Goal: Information Seeking & Learning: Understand process/instructions

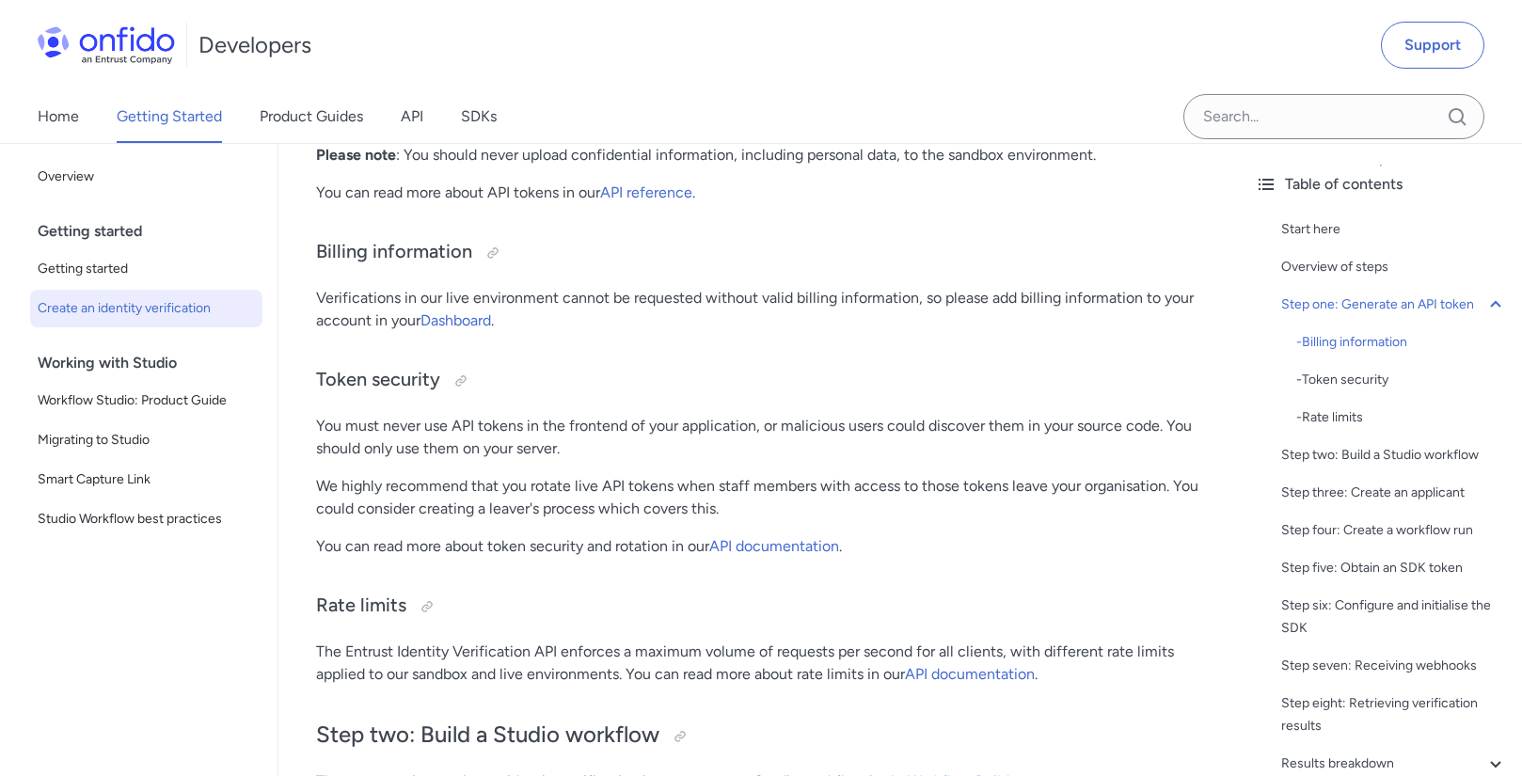
scroll to position [1543, 0]
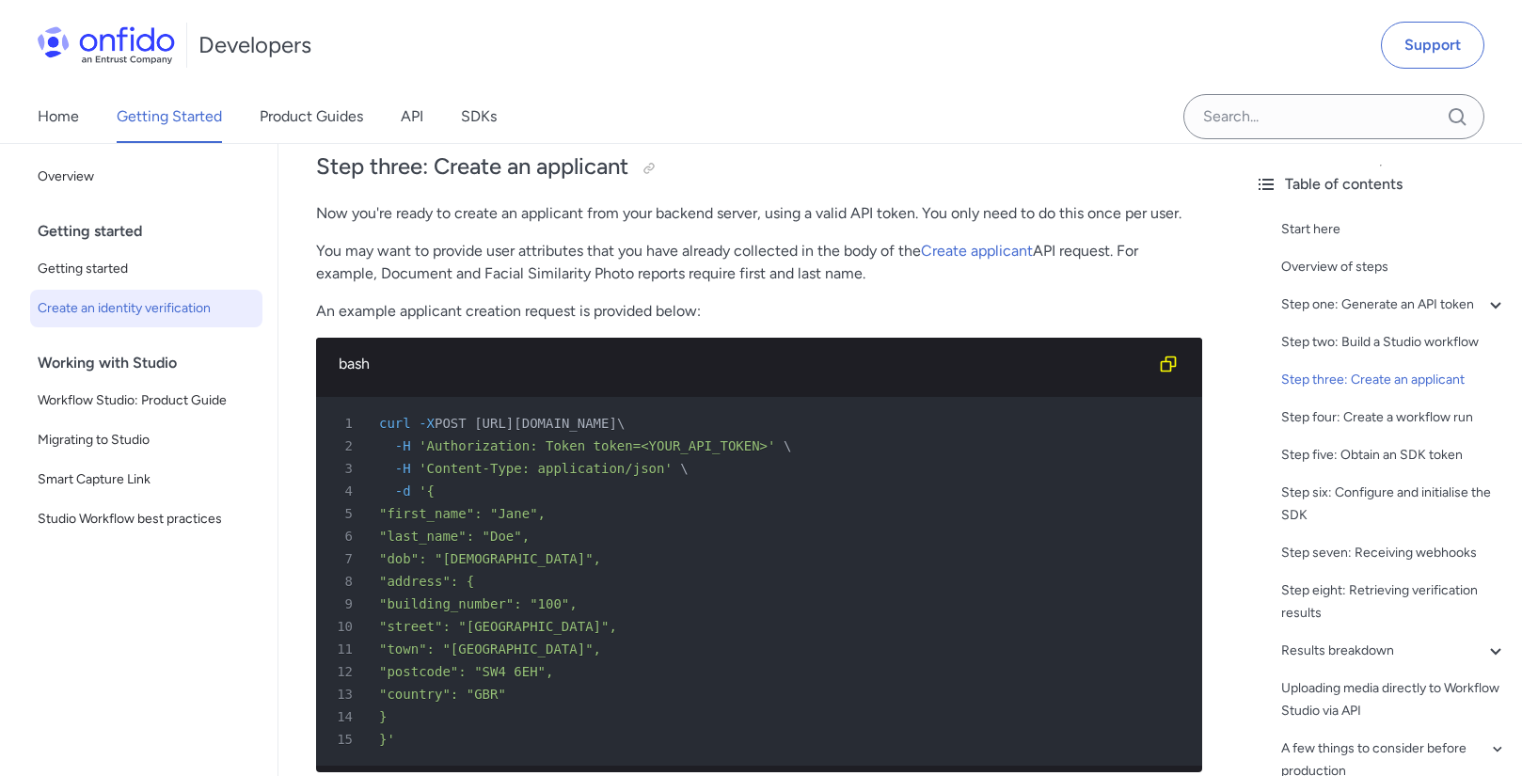
scroll to position [3311, 0]
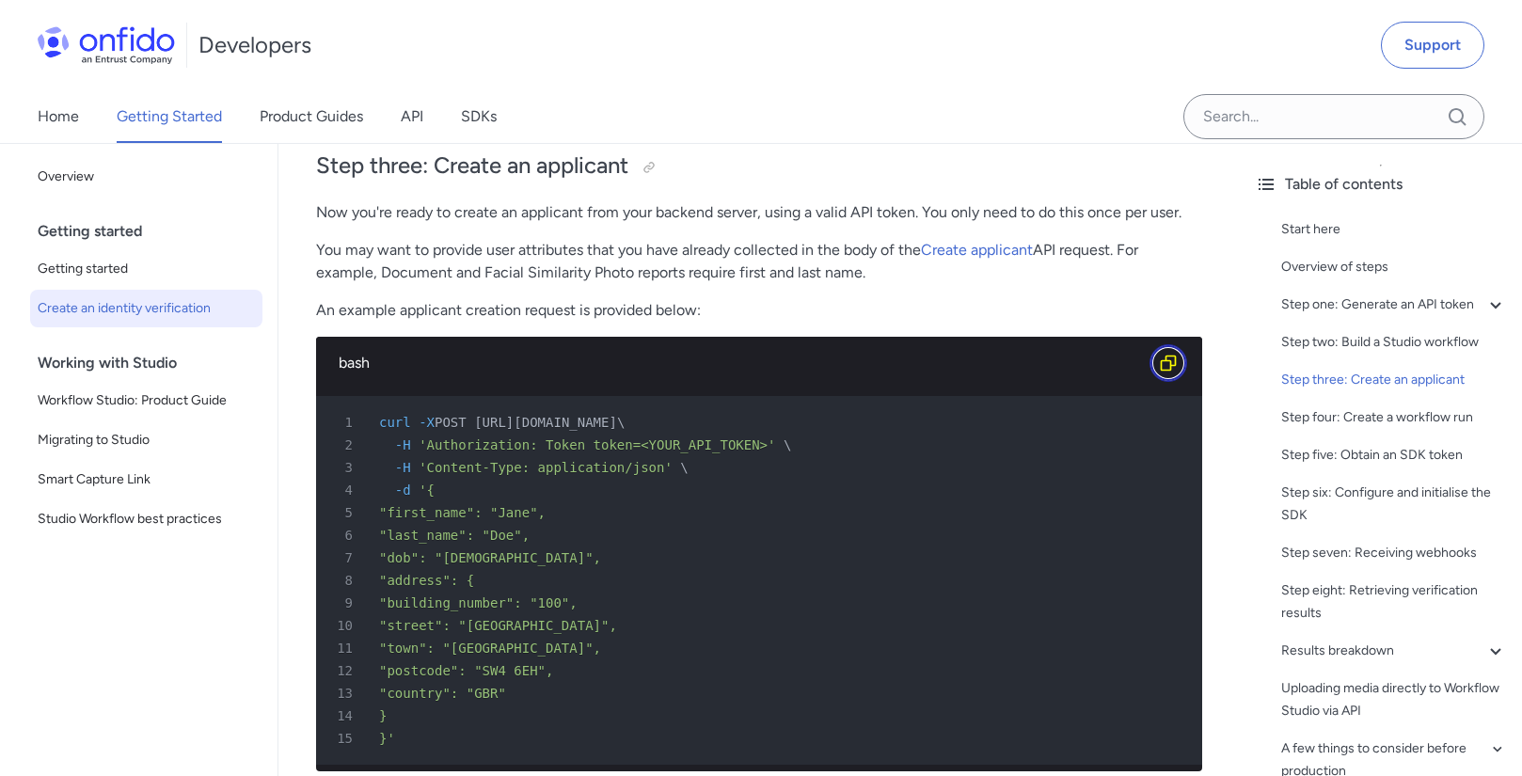
click at [1161, 362] on icon "Copy code snippet button" at bounding box center [1168, 363] width 16 height 16
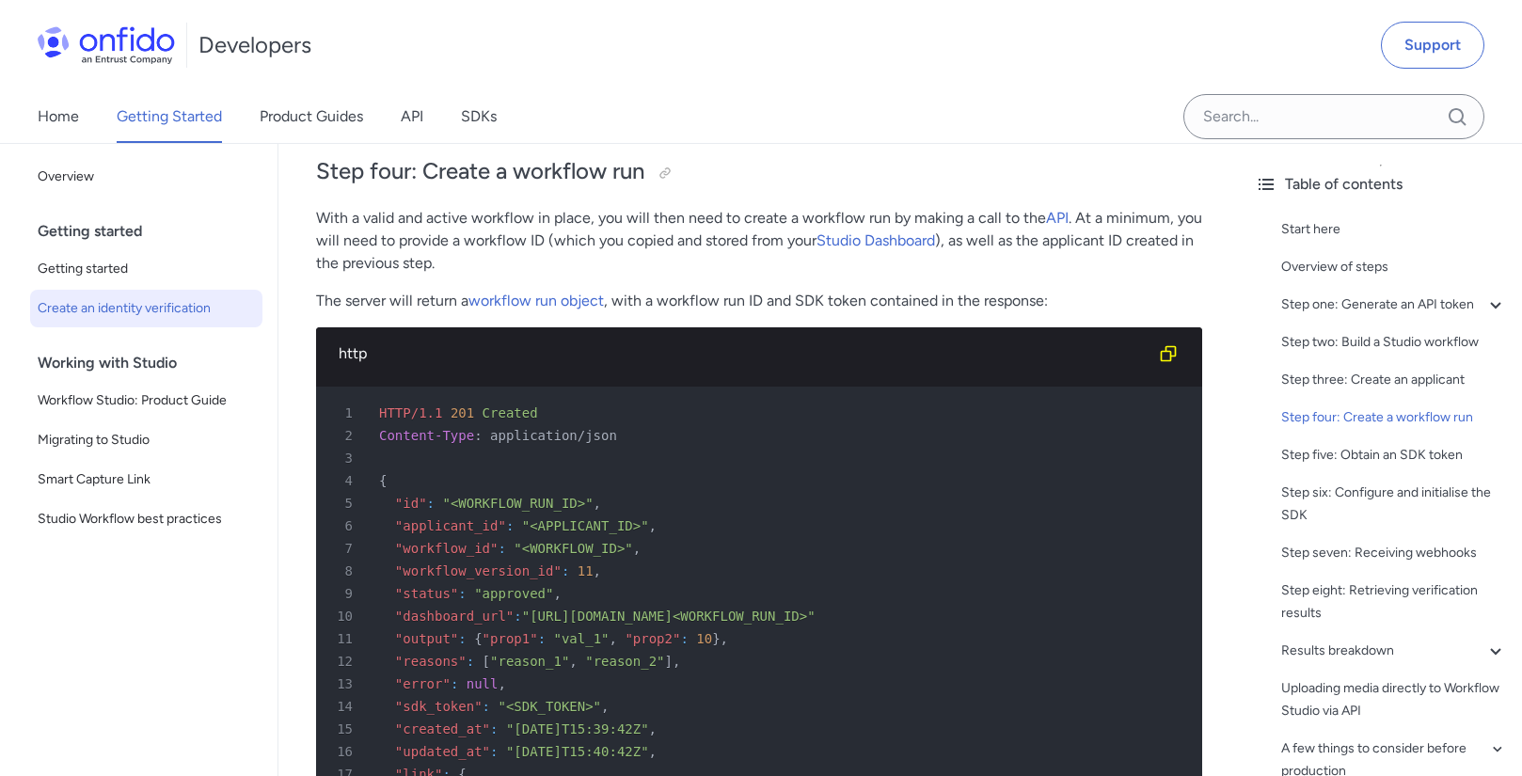
scroll to position [4989, 0]
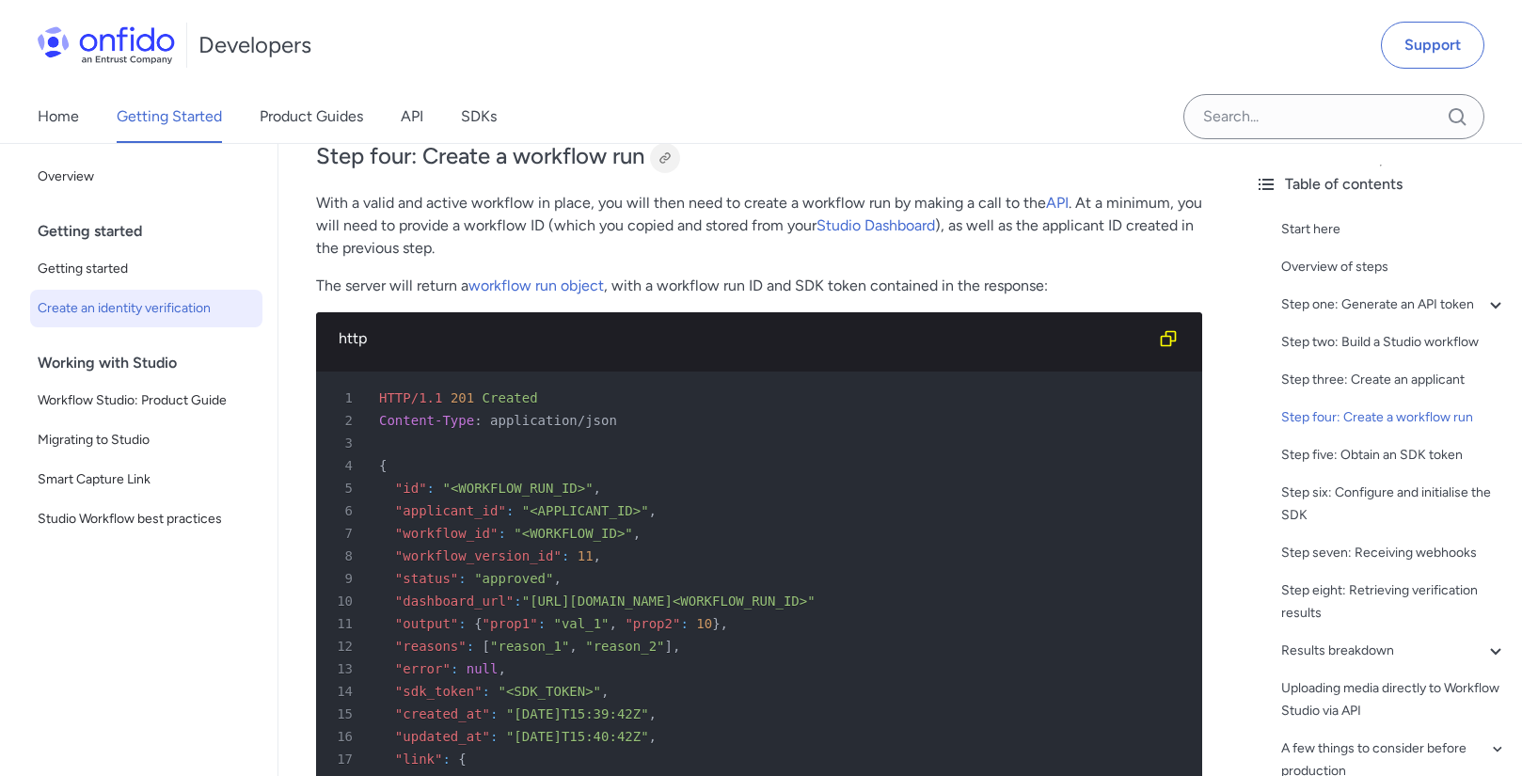
click at [665, 159] on div at bounding box center [664, 157] width 15 height 15
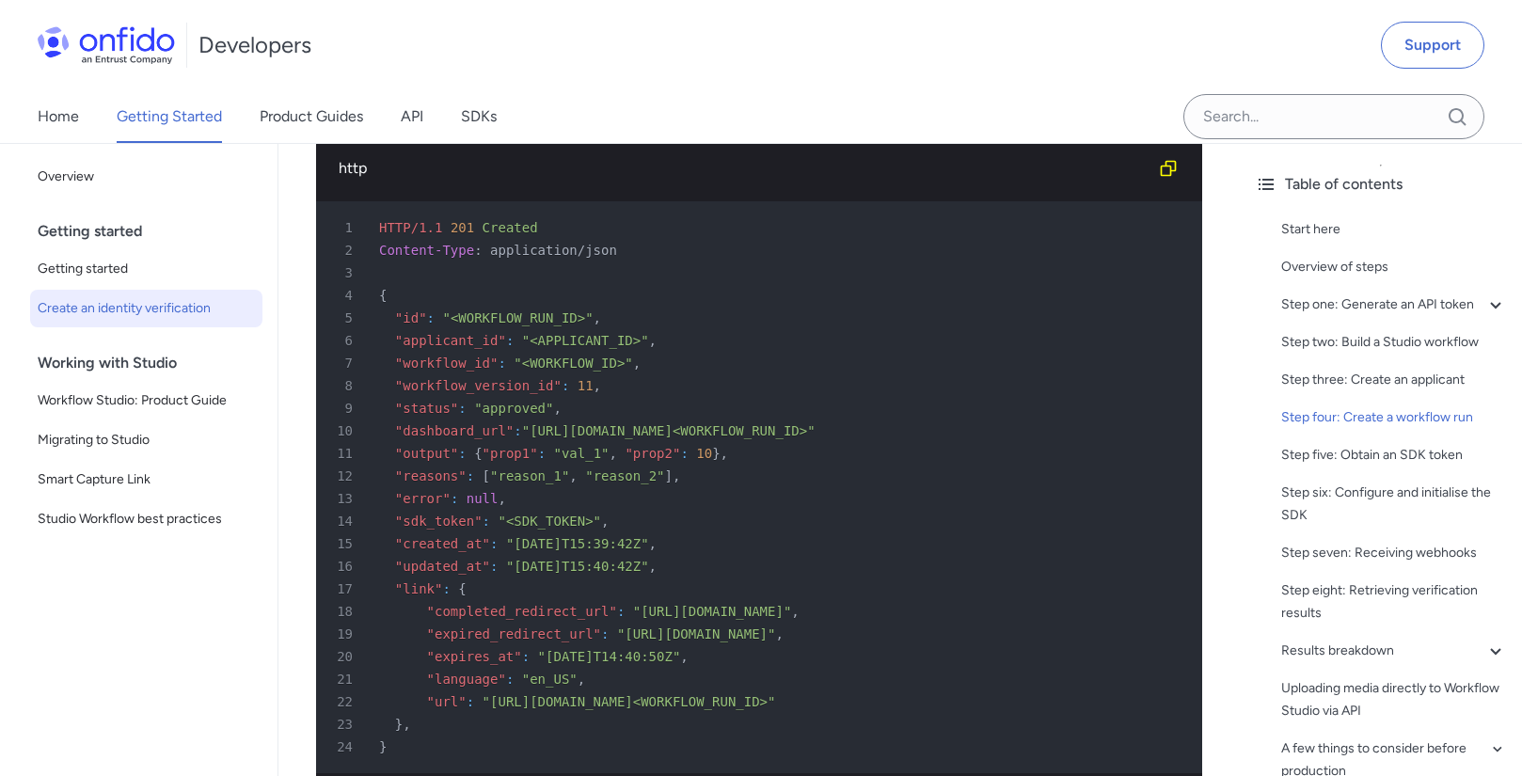
scroll to position [5164, 0]
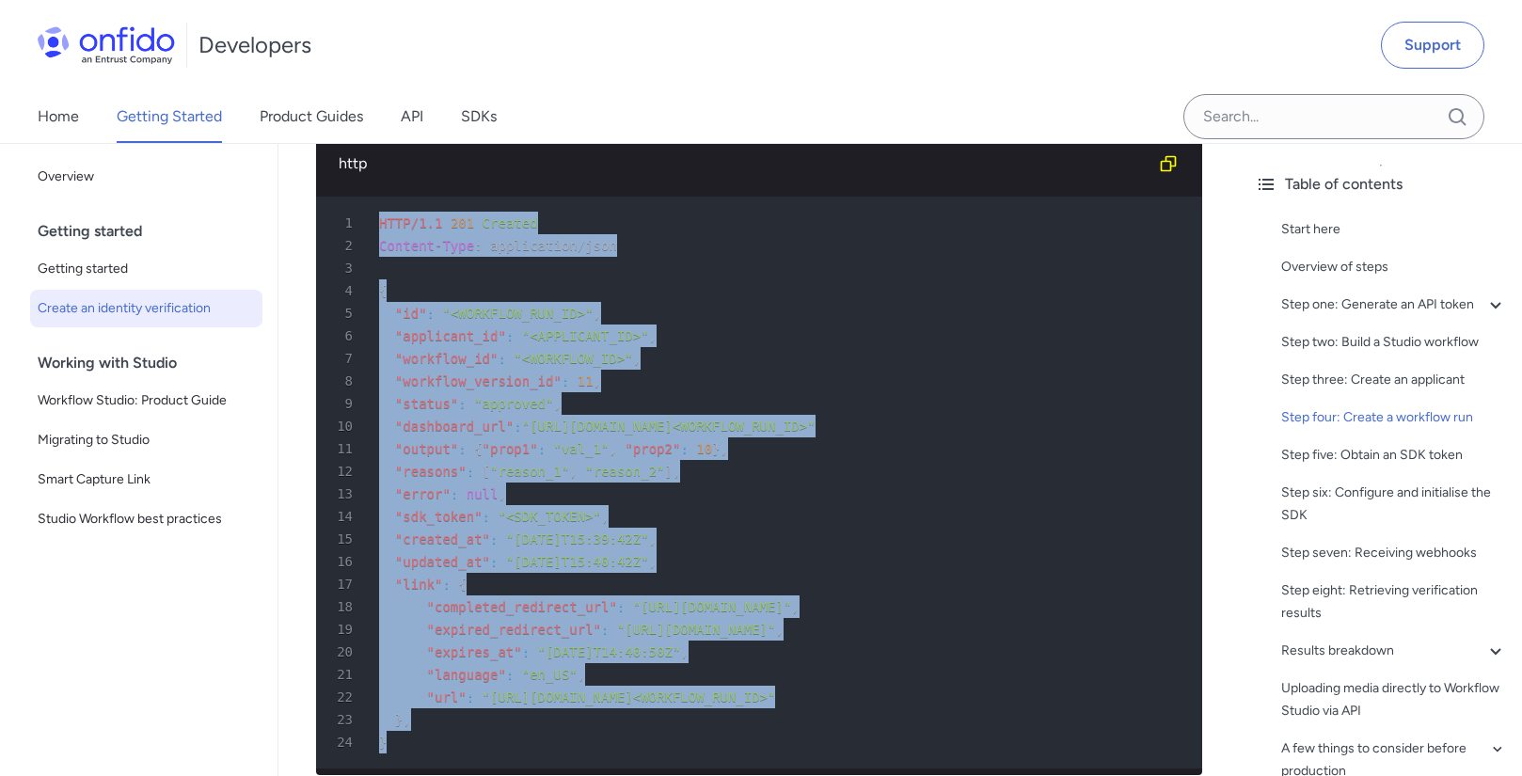
drag, startPoint x: 374, startPoint y: 223, endPoint x: 772, endPoint y: 734, distance: 648.0
click at [768, 735] on pre "1 HTTP/1.1 201 Created 2 Content-Type : application/json 3 4 { 5 "id" : "<WORKF…" at bounding box center [759, 483] width 886 height 572
copy pre "HTTP/1.1 201 Created 2 Content-Type : application/json 3 4 { 5 "id" : "<WORKFLO…"
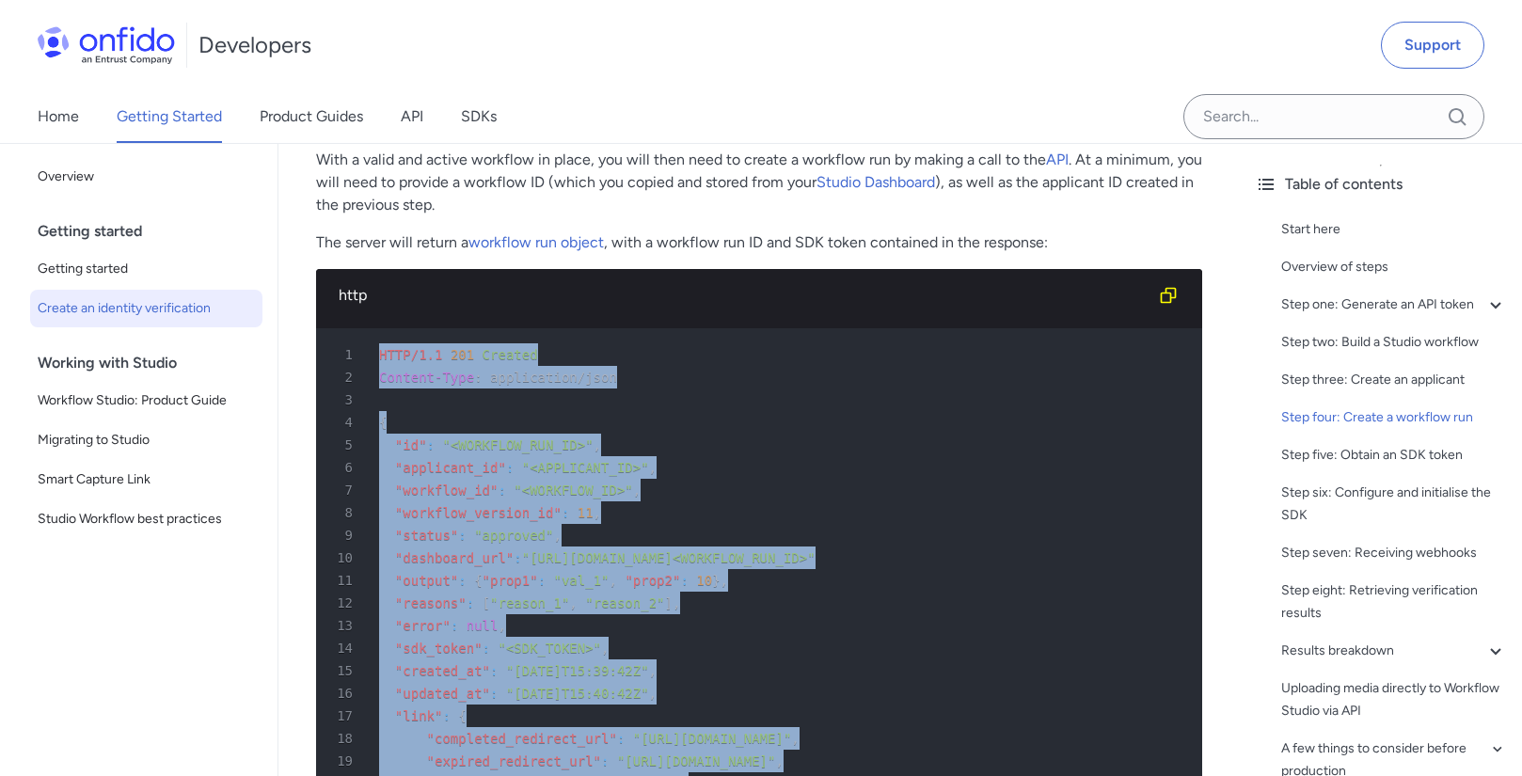
scroll to position [5031, 0]
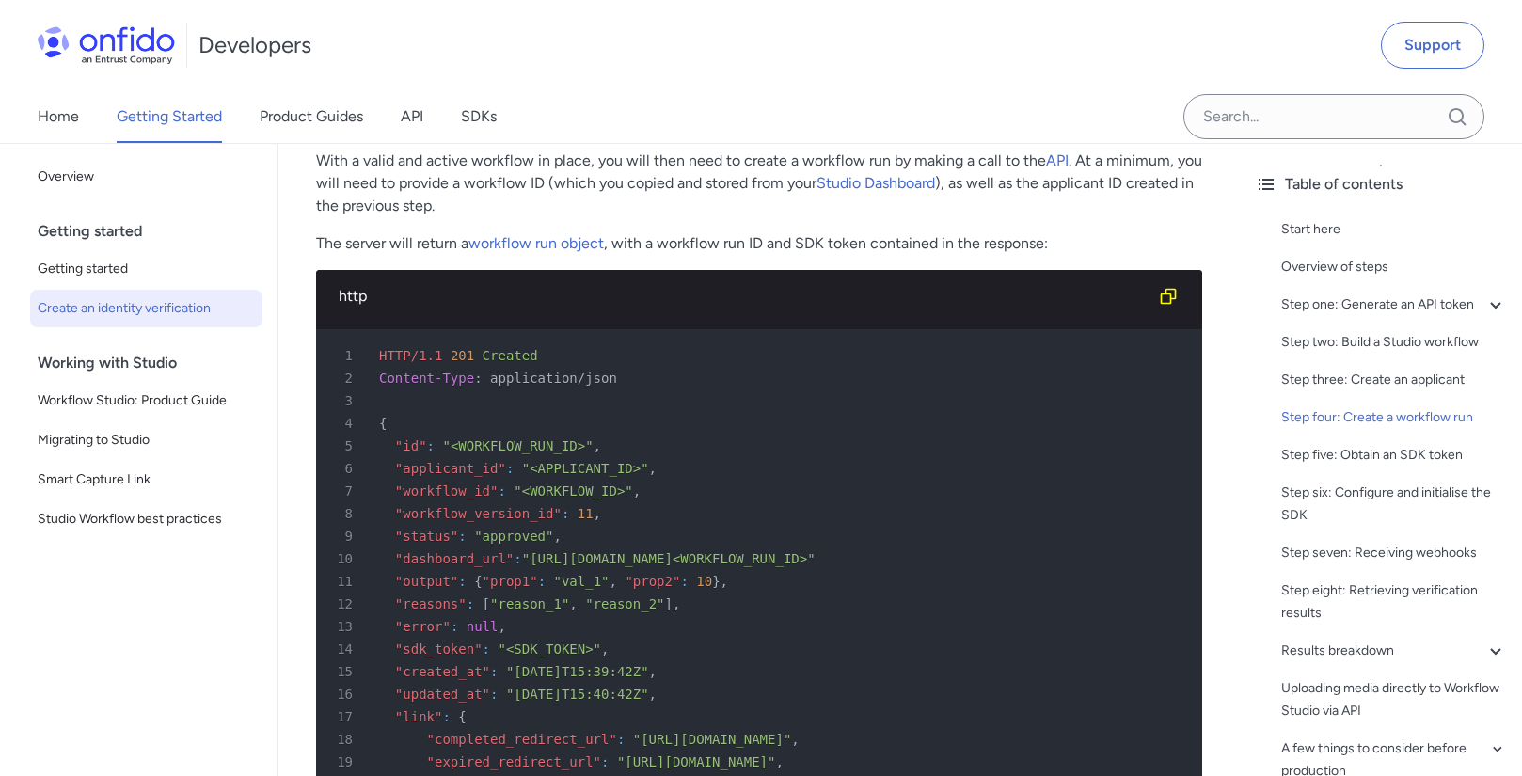
click at [1065, 159] on p "With a valid and active workflow in place, you will then need to create a workf…" at bounding box center [759, 184] width 886 height 68
click at [1059, 161] on link "API" at bounding box center [1057, 160] width 23 height 18
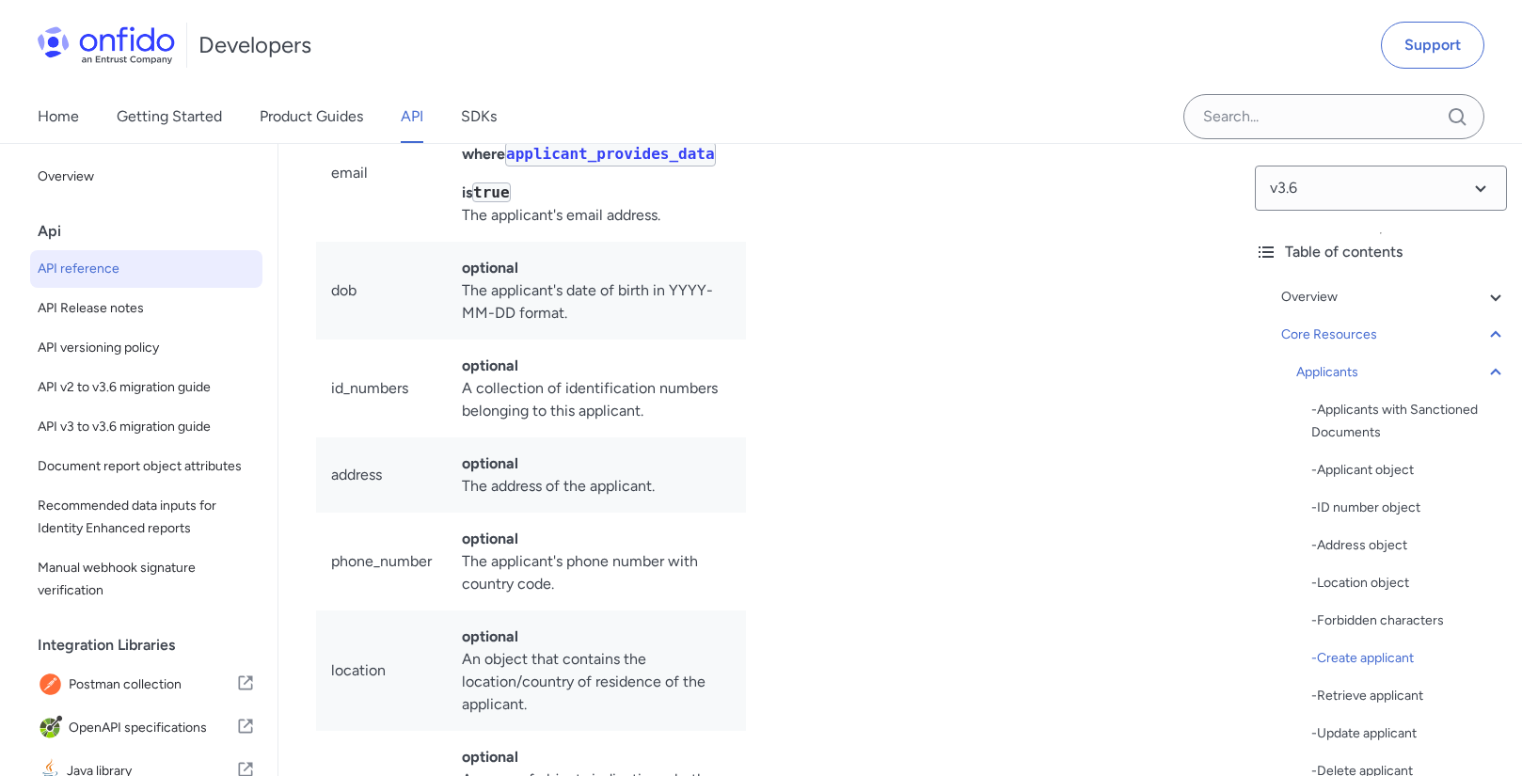
scroll to position [25186, 0]
click at [1341, 469] on div "- Applicant object" at bounding box center [1409, 470] width 196 height 23
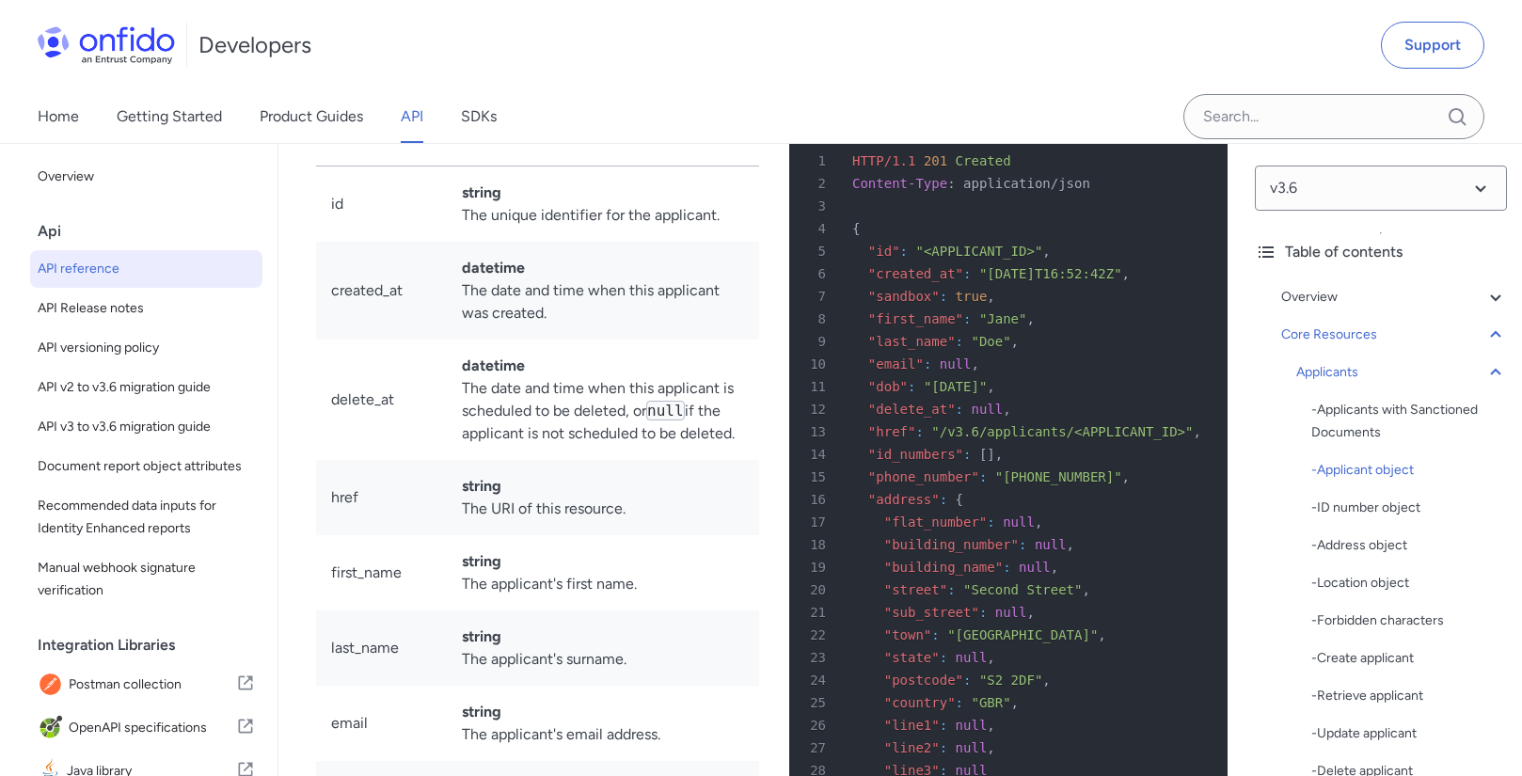
click at [480, 87] on div at bounding box center [480, 78] width 15 height 15
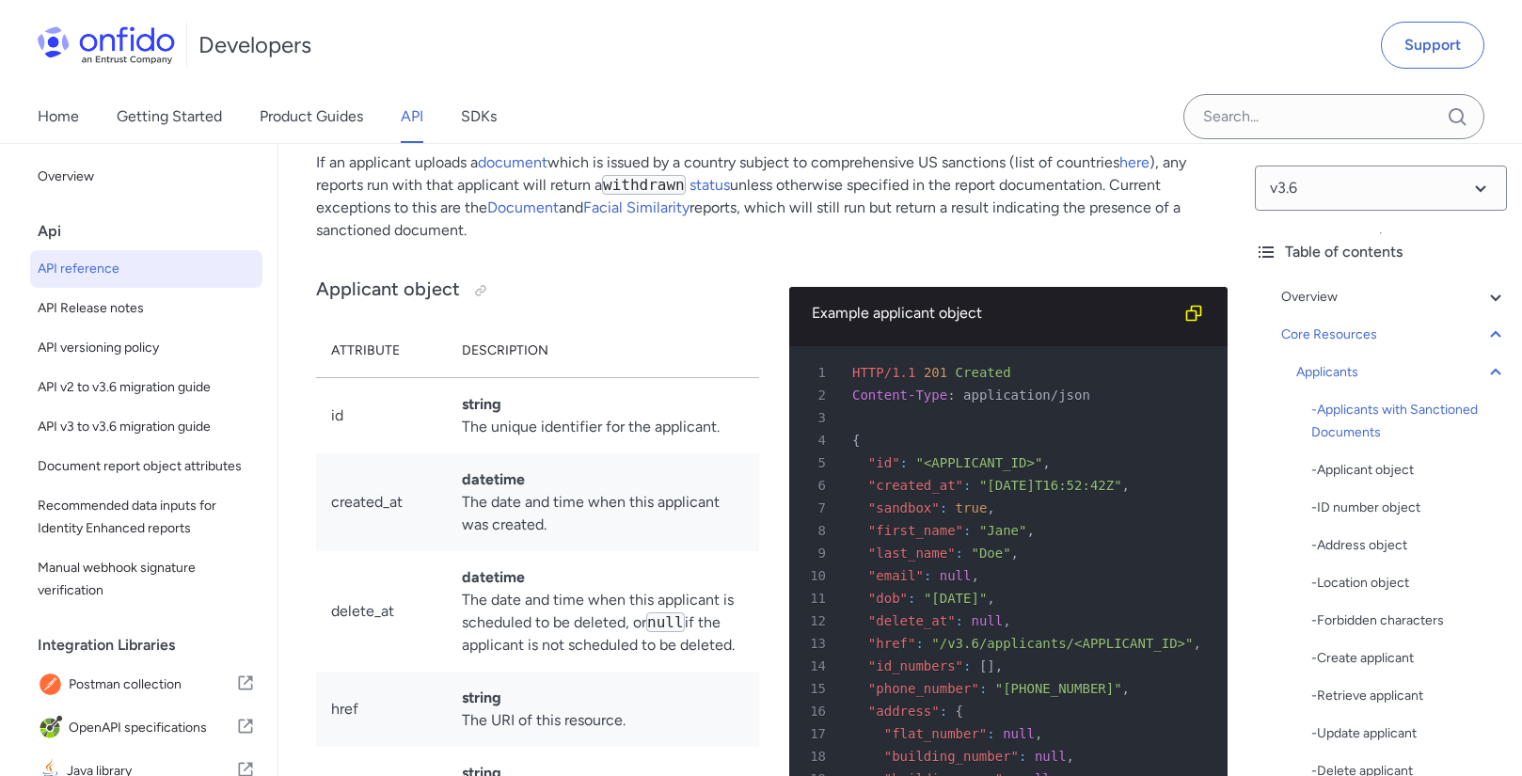
scroll to position [20033, 0]
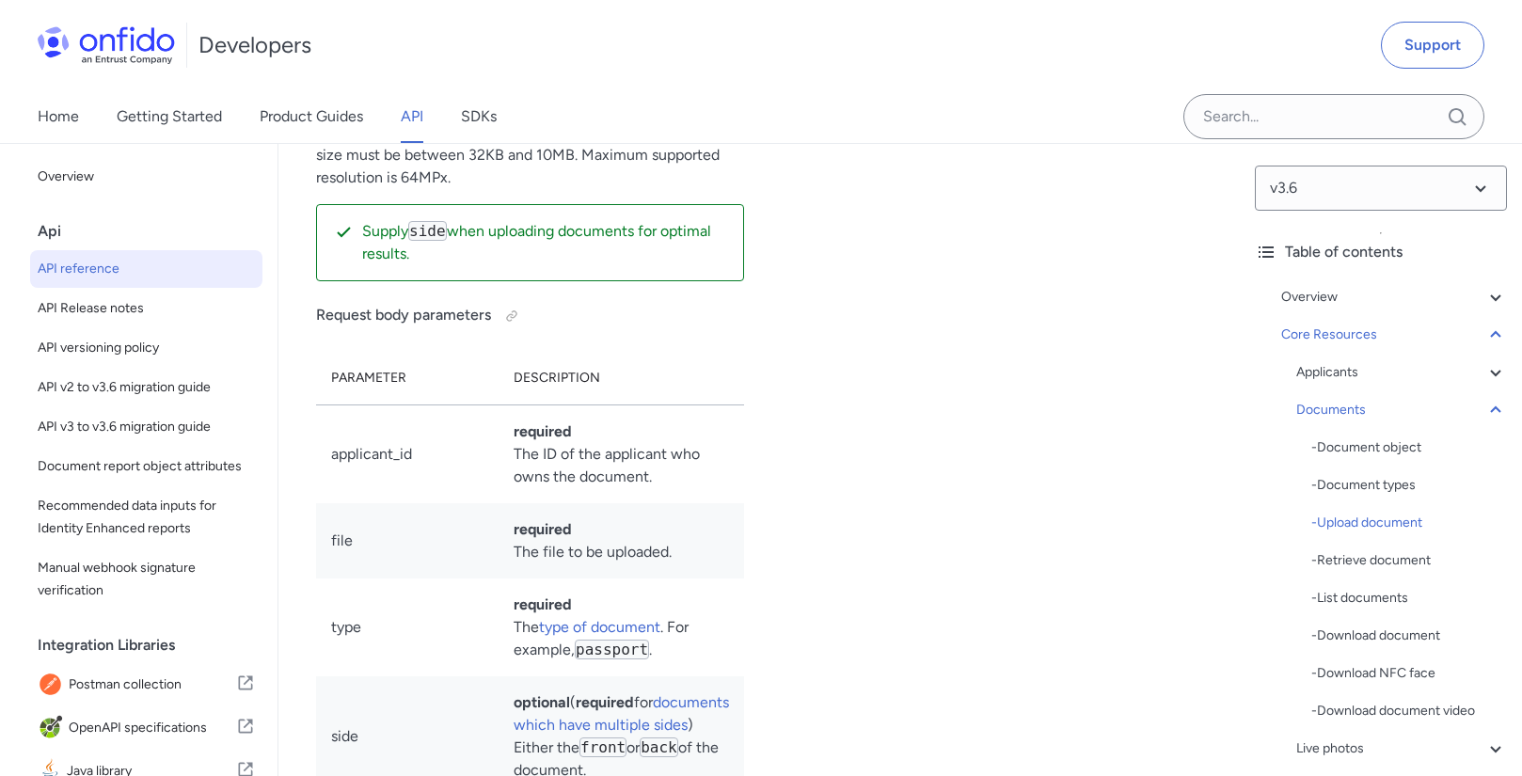
scroll to position [33782, 0]
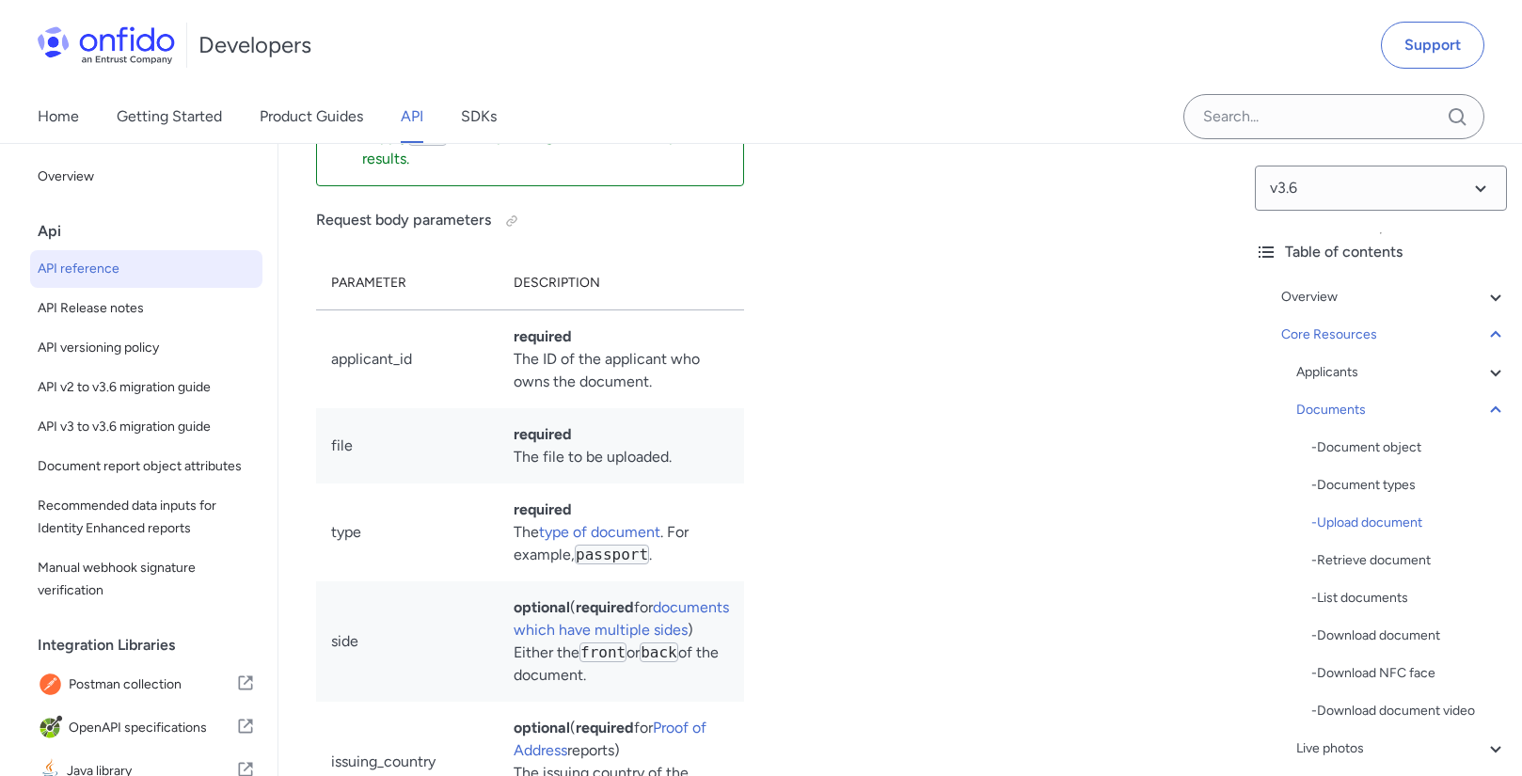
scroll to position [33900, 0]
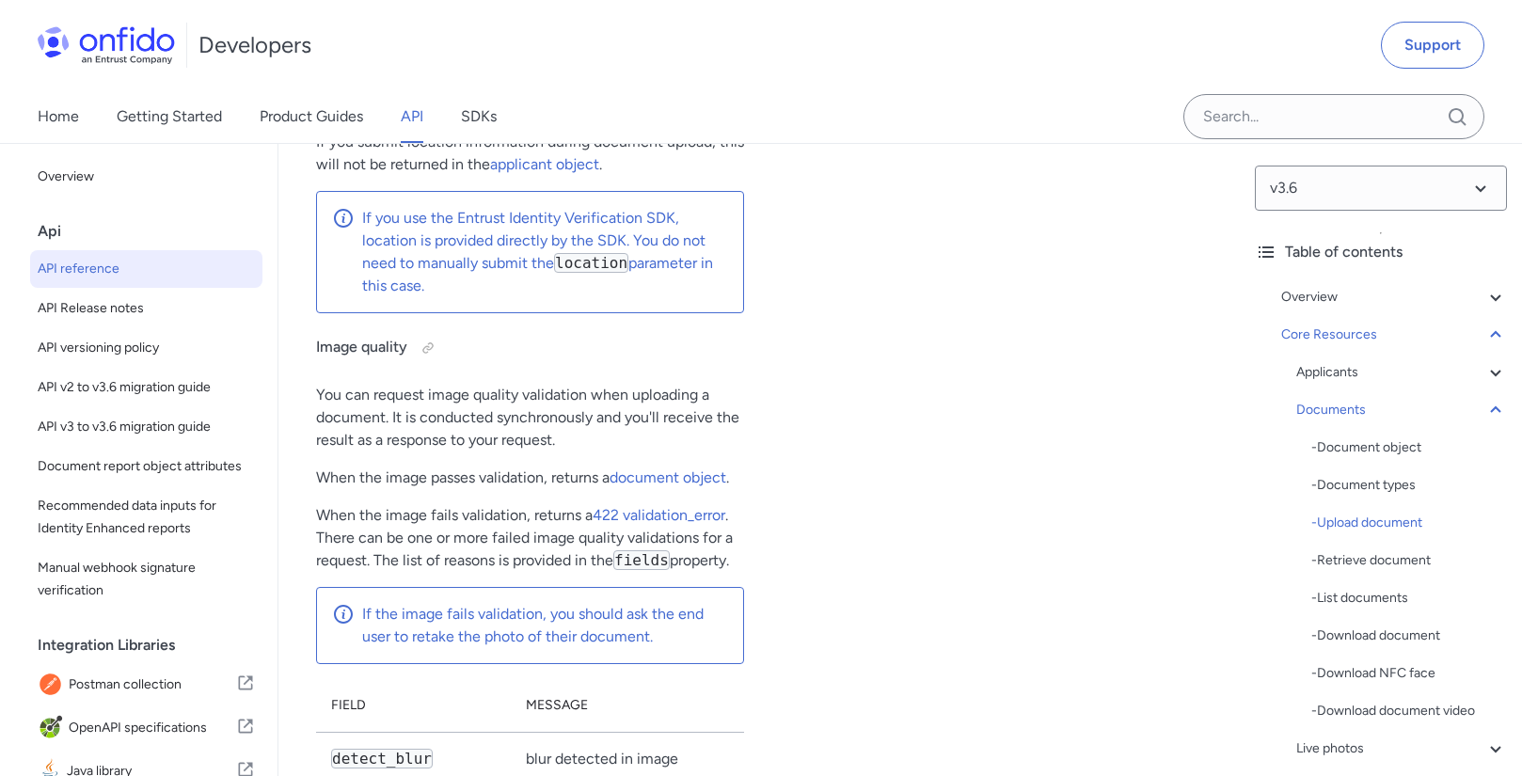
scroll to position [35480, 0]
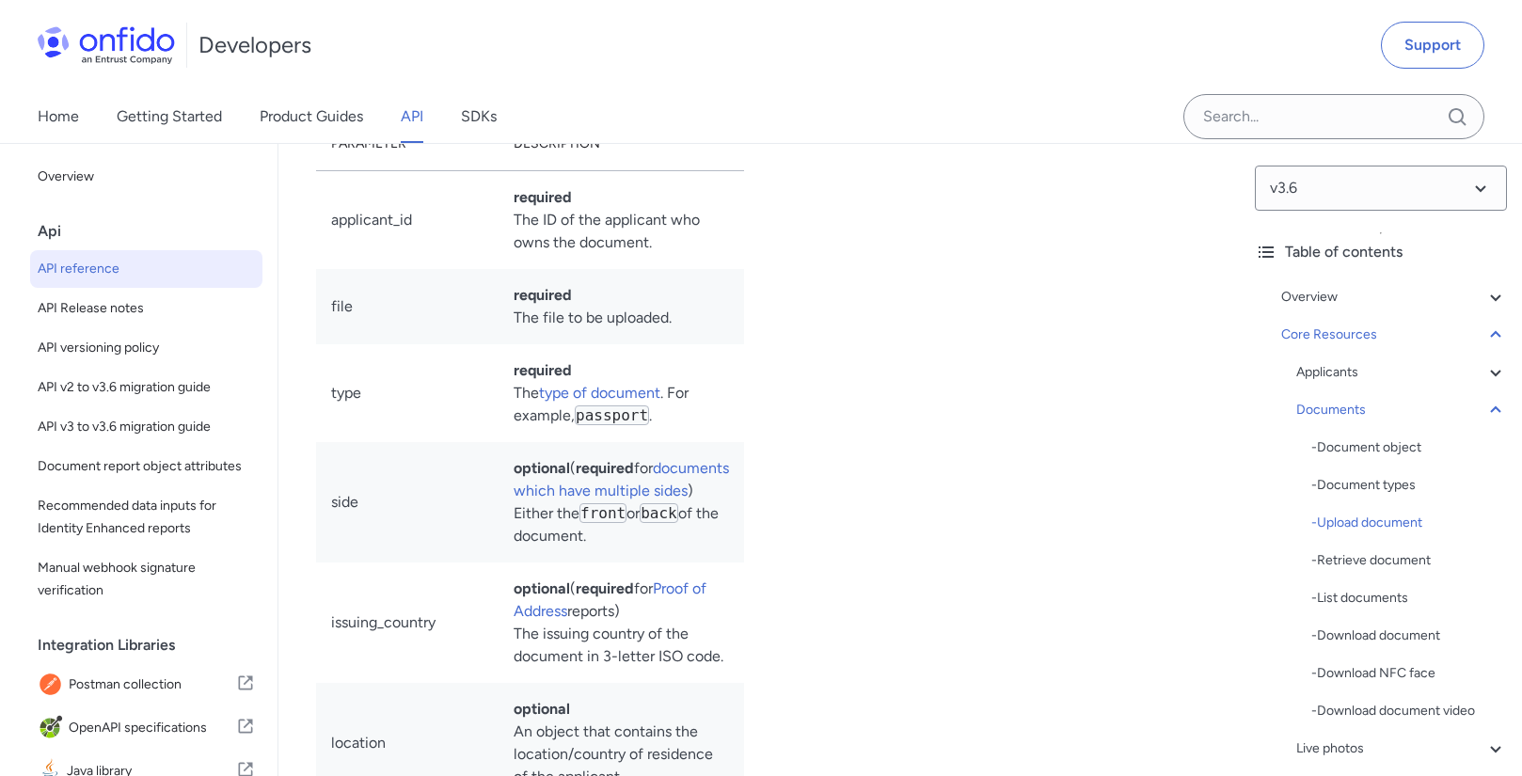
scroll to position [34013, 0]
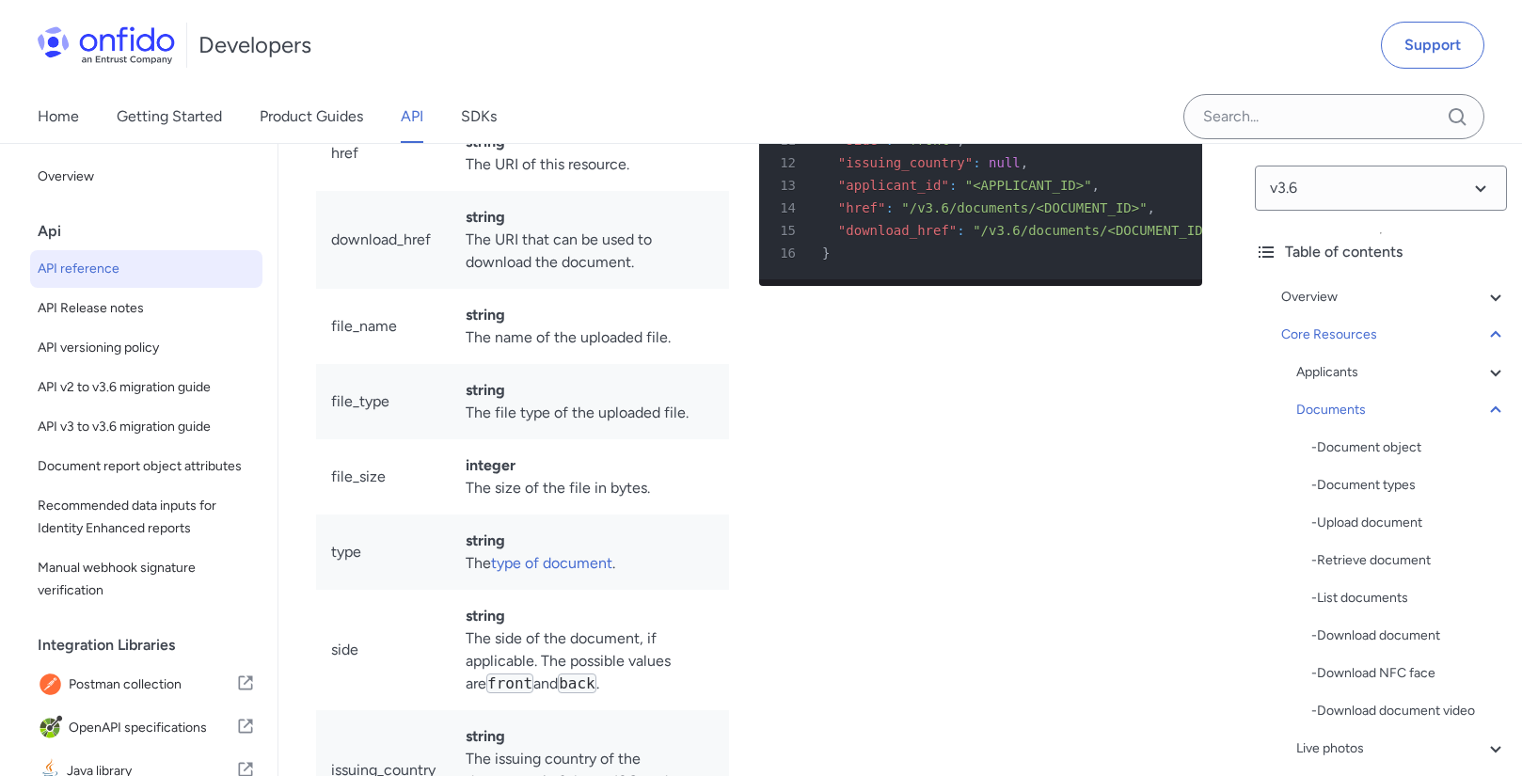
scroll to position [32025, 0]
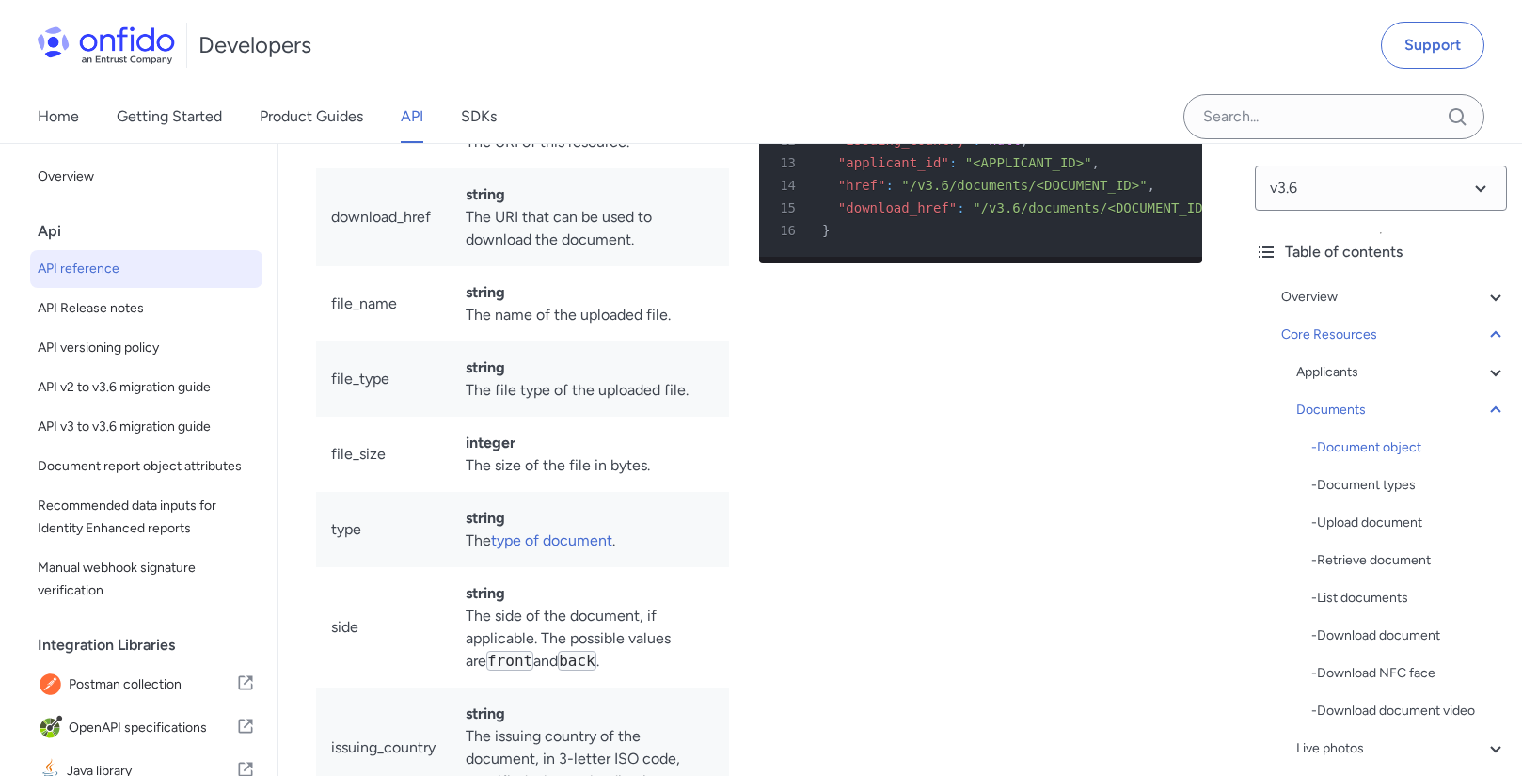
drag, startPoint x: 813, startPoint y: 433, endPoint x: 929, endPoint y: 542, distance: 159.0
click at [988, 257] on pre "1 HTTP/1.1 201 Created 2 Content-Type : application/json 3 4 { 5 "id" : "<DOCUM…" at bounding box center [980, 61] width 443 height 391
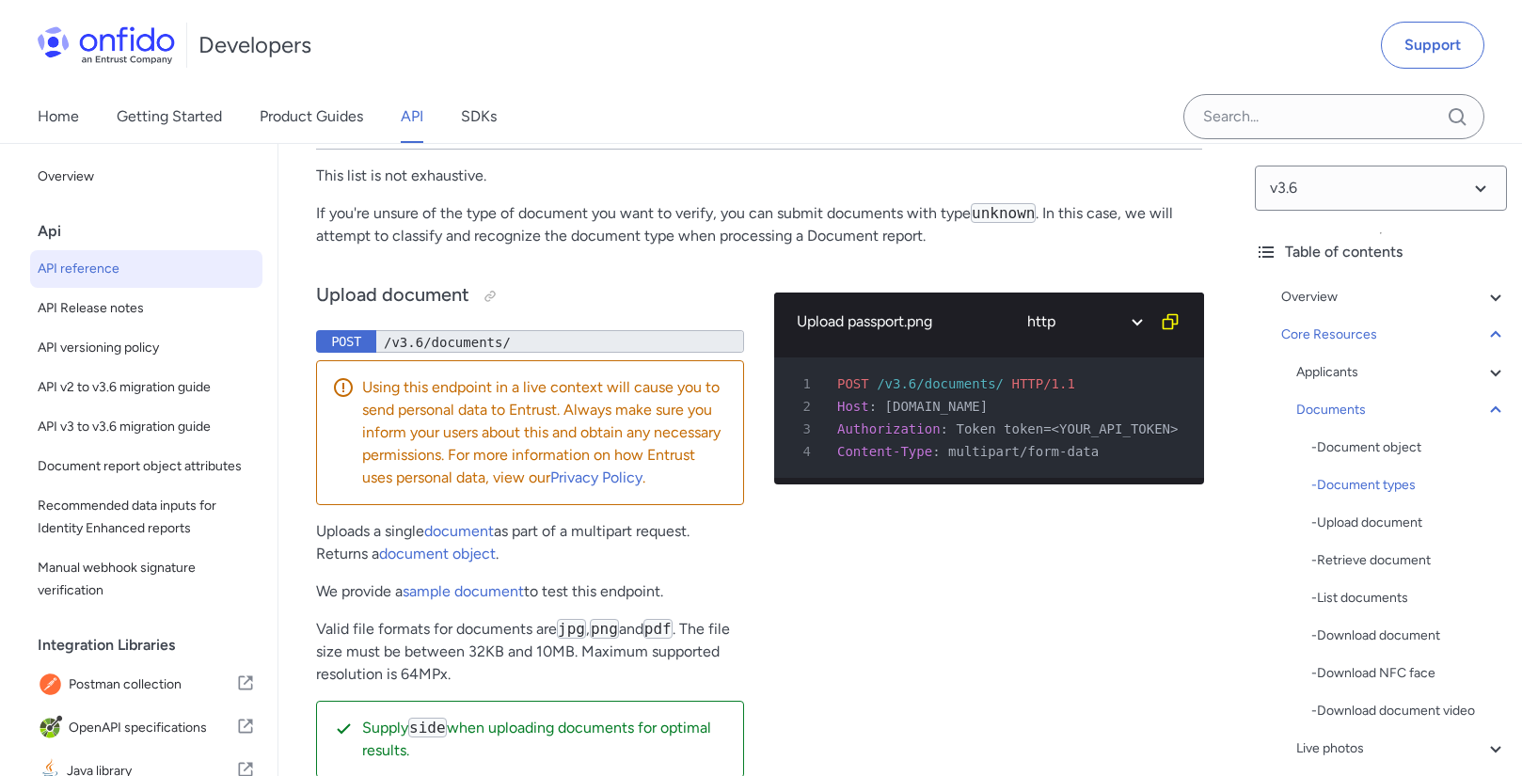
scroll to position [33303, 0]
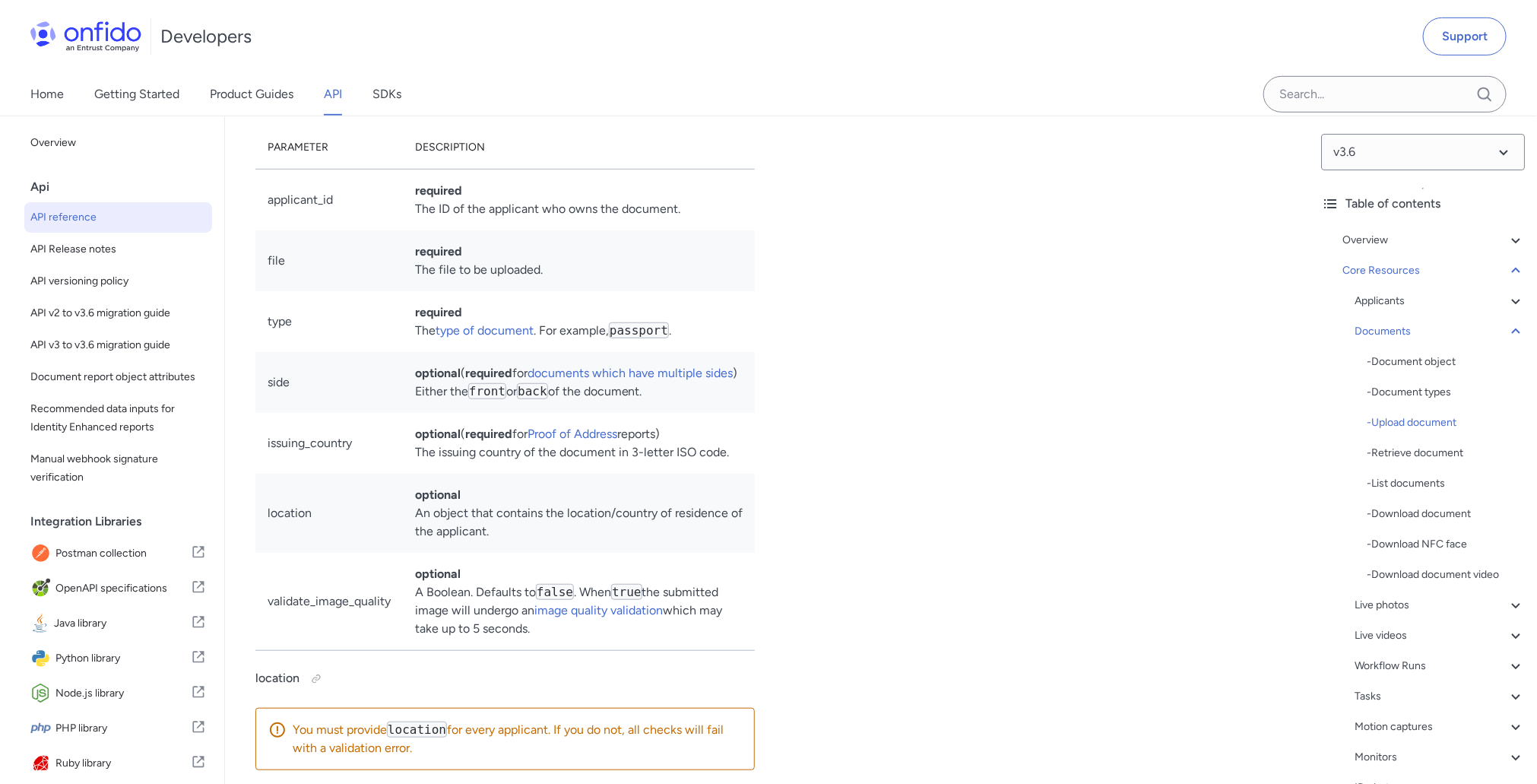
scroll to position [24973, 0]
click at [911, 107] on div "Home Getting Started Product Guides API SDKs" at bounding box center [768, 94] width 1537 height 43
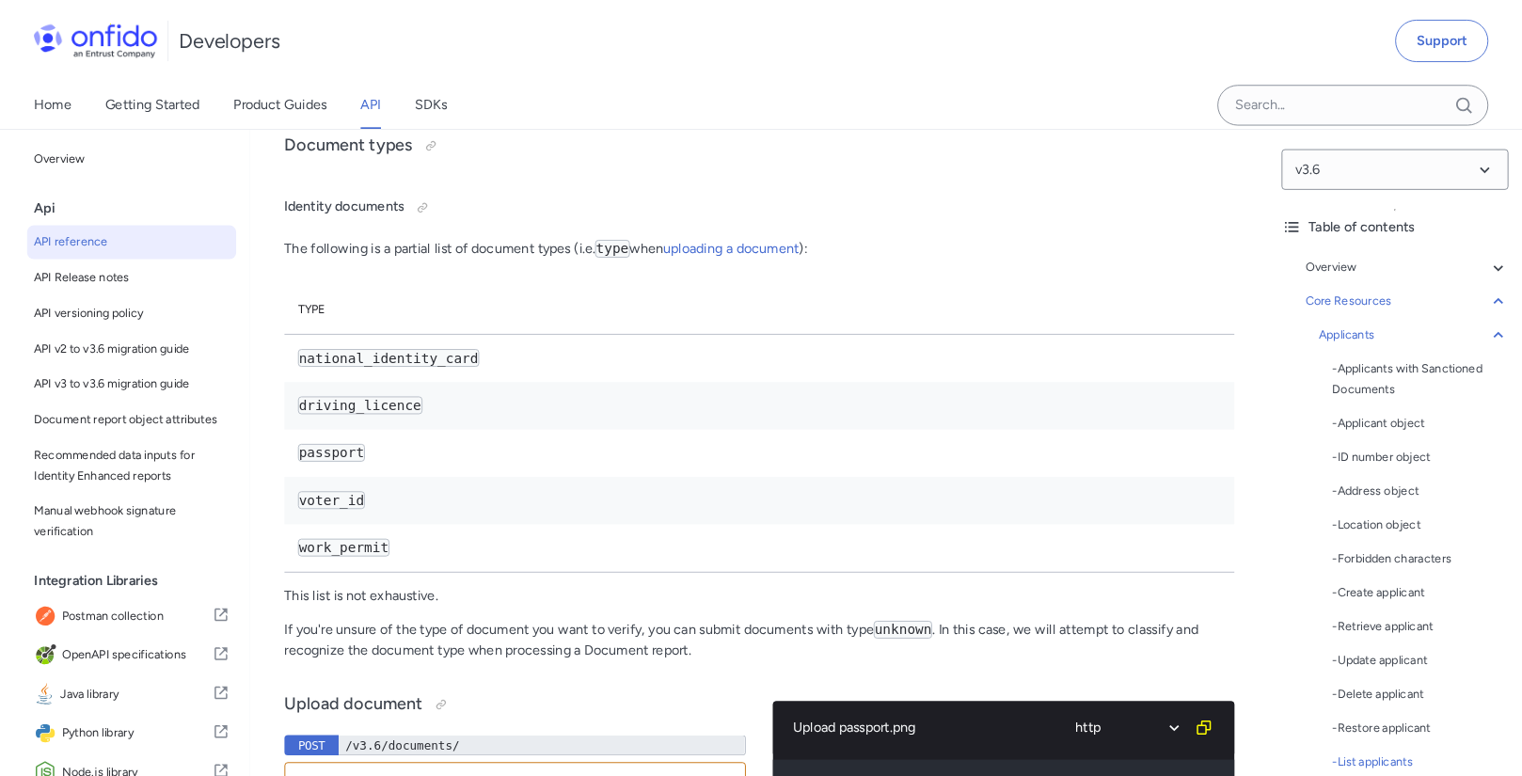
scroll to position [30900, 0]
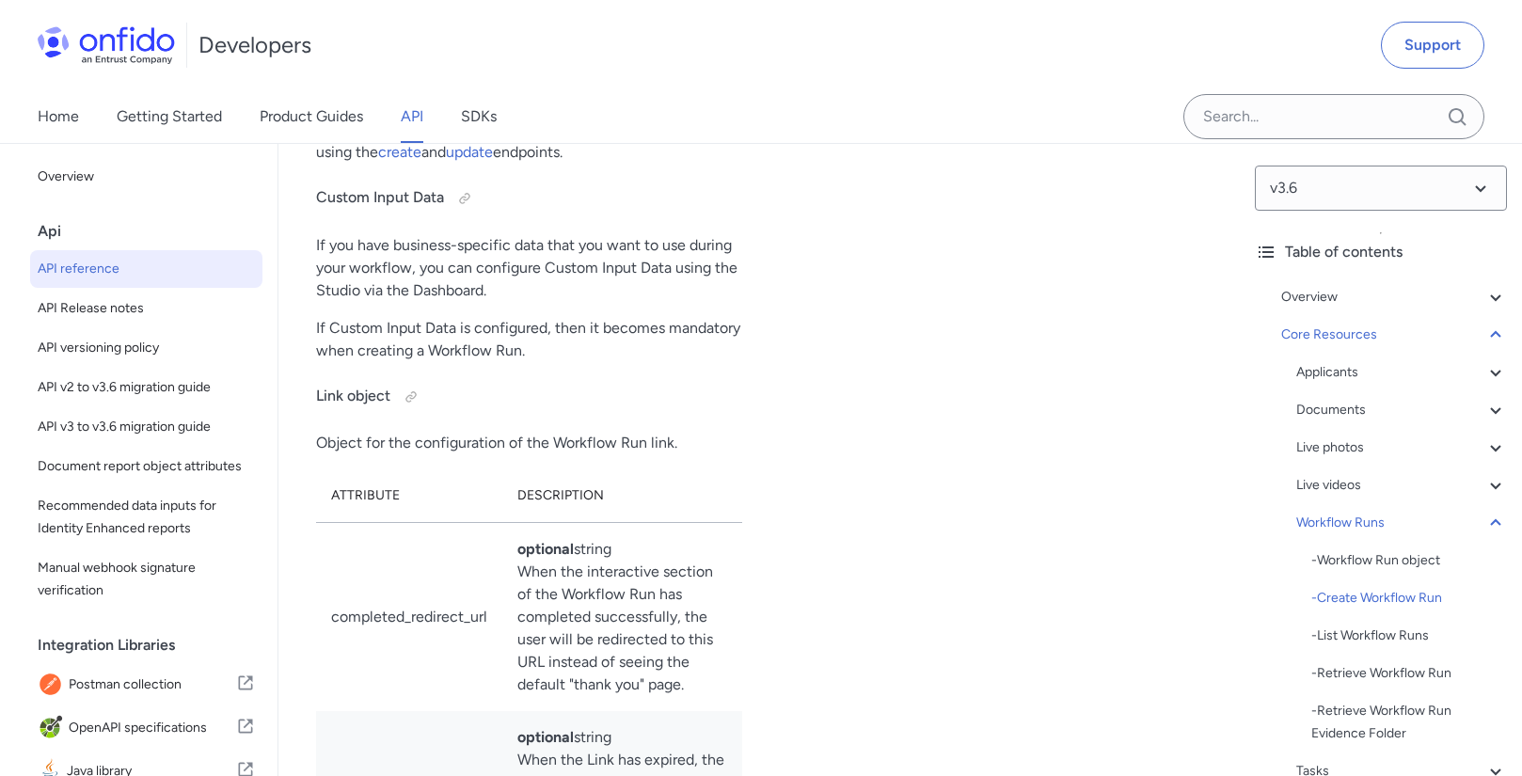
click at [953, 582] on div "Create Workflow Run http bash 1 POST /v3.6/workflow_runs HTTP/1.1 2 Host : api.…" at bounding box center [987, 81] width 430 height 2877
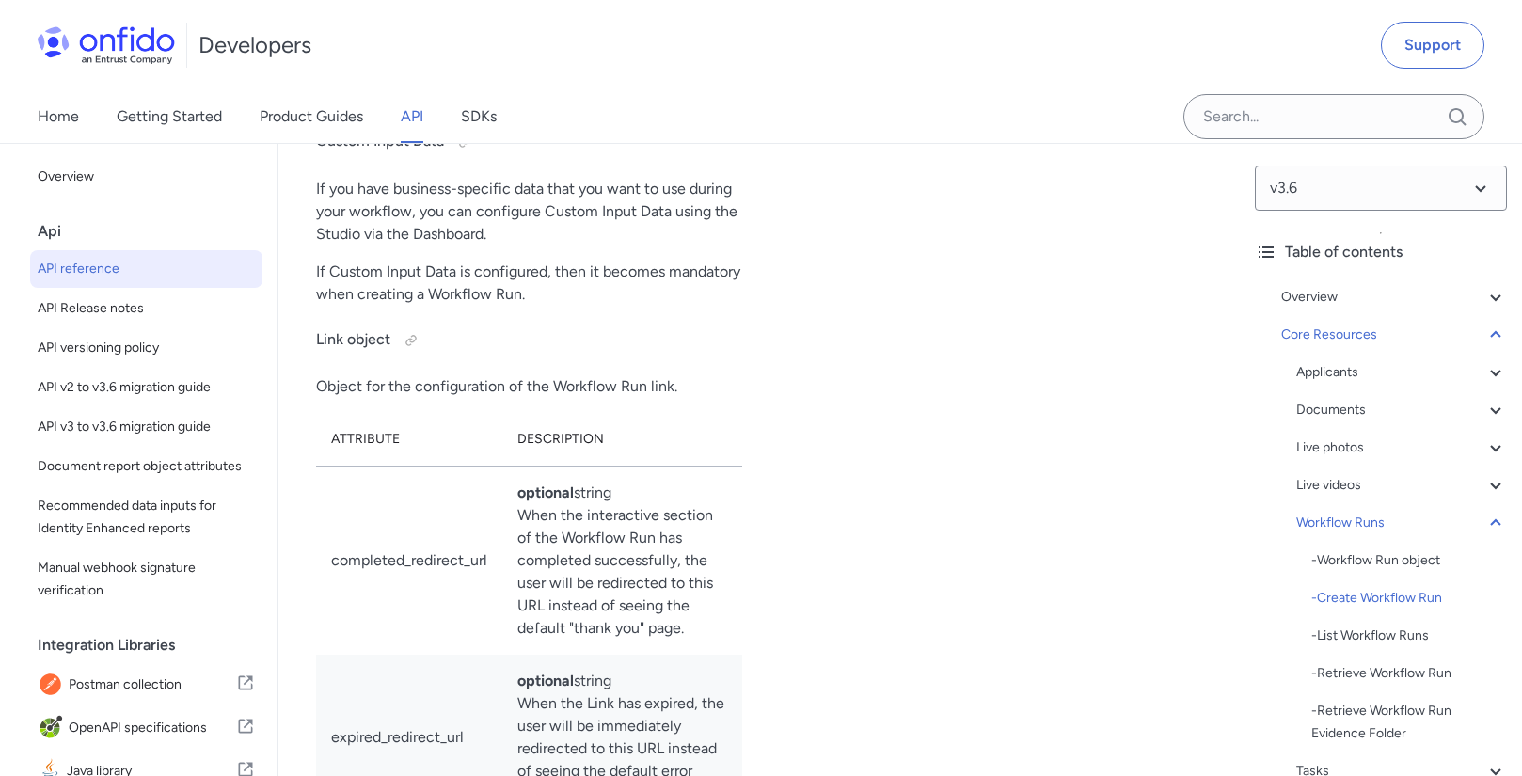
scroll to position [48924, 0]
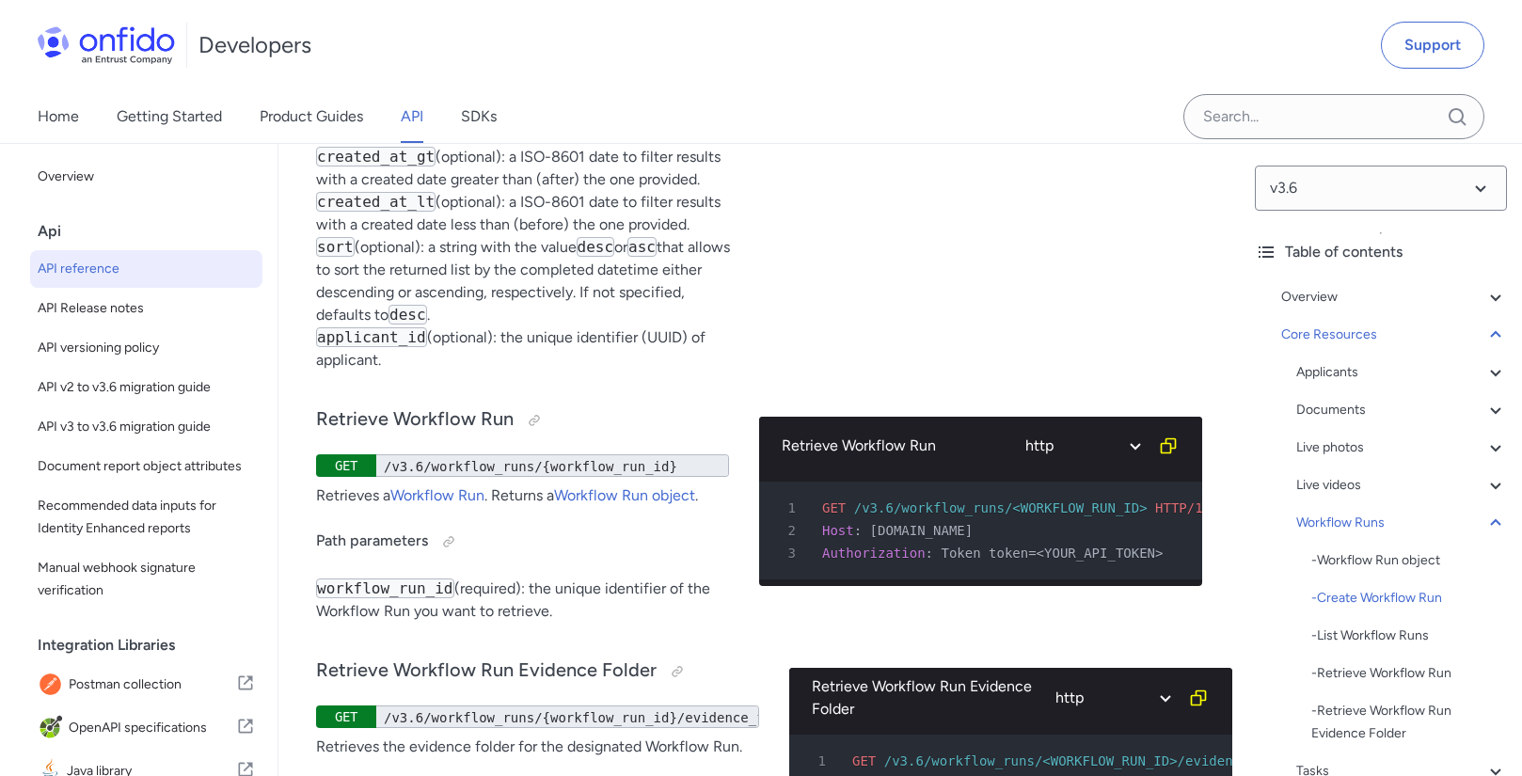
scroll to position [50723, 0]
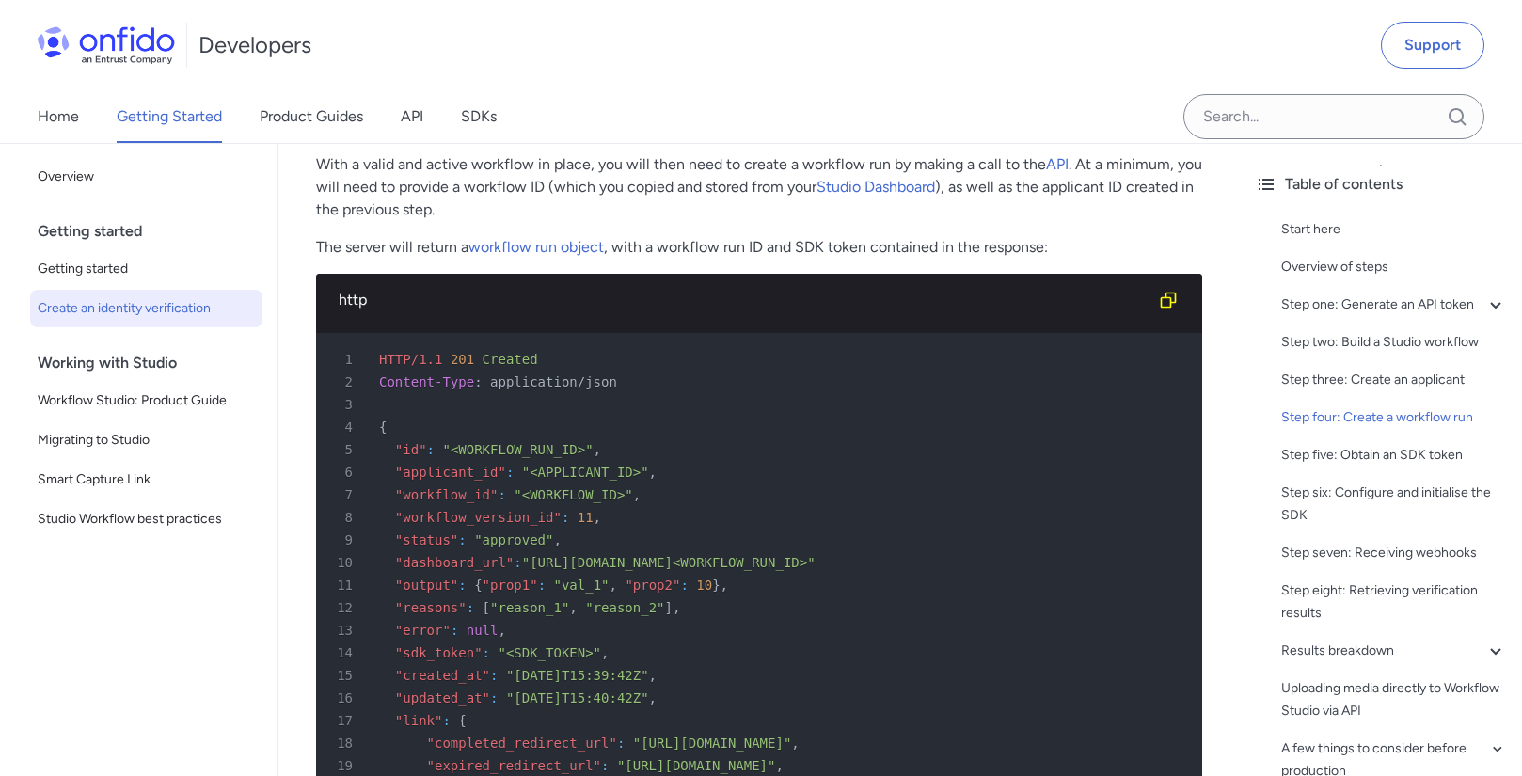
scroll to position [5027, 0]
click at [725, 252] on p "The server will return a workflow run object , with a workflow run ID and SDK t…" at bounding box center [759, 247] width 886 height 23
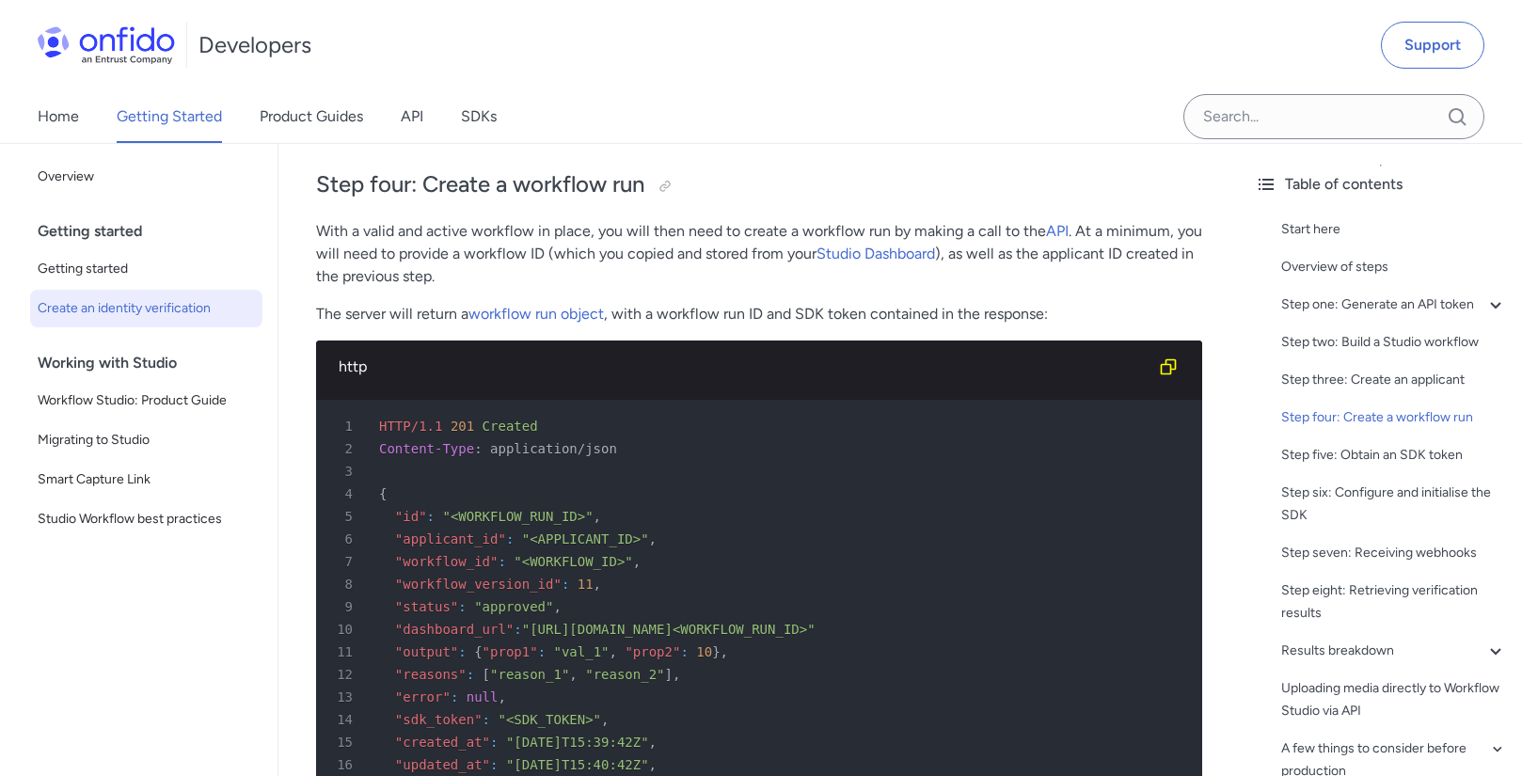
scroll to position [4950, 0]
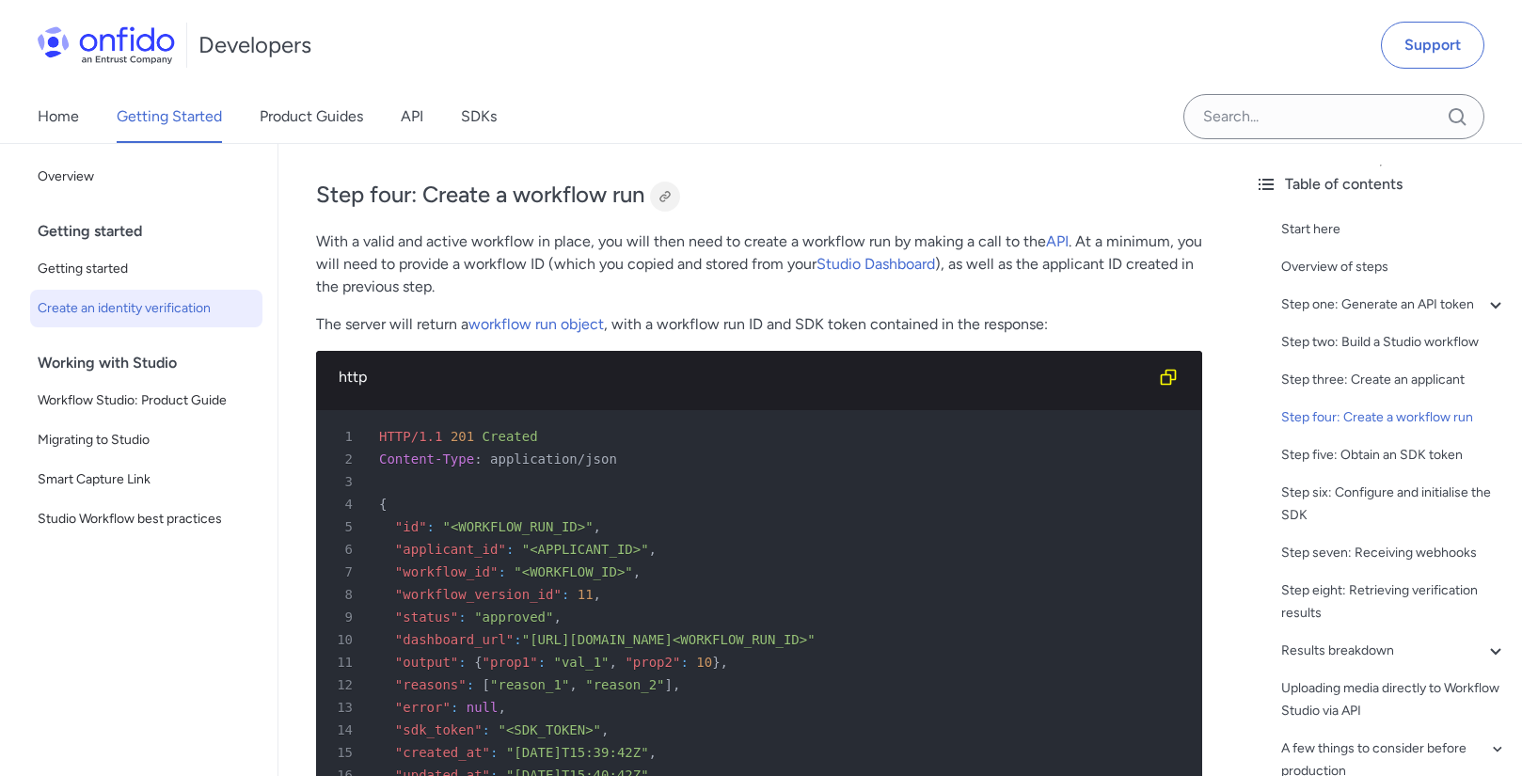
click at [670, 194] on div at bounding box center [664, 196] width 15 height 15
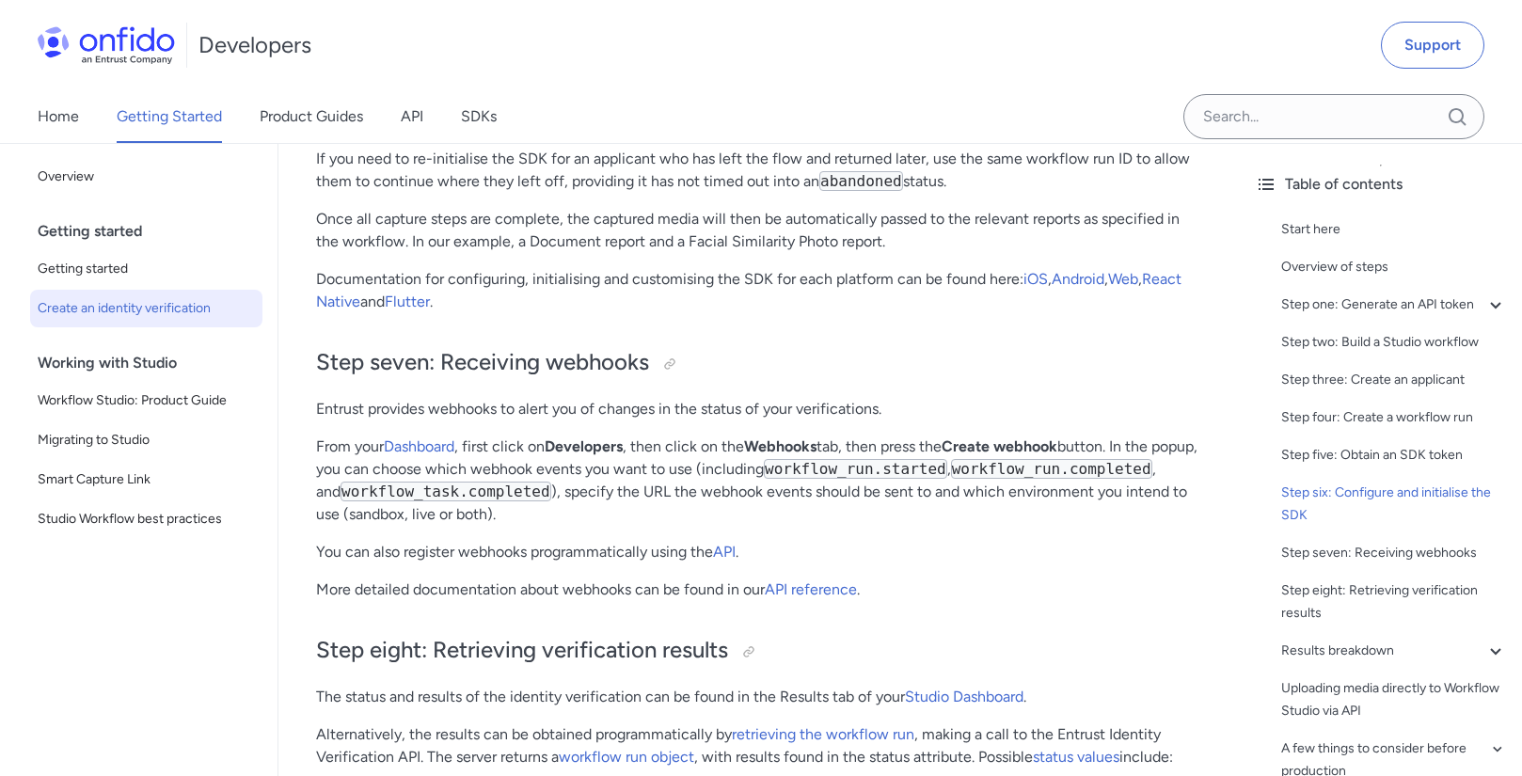
scroll to position [6355, 0]
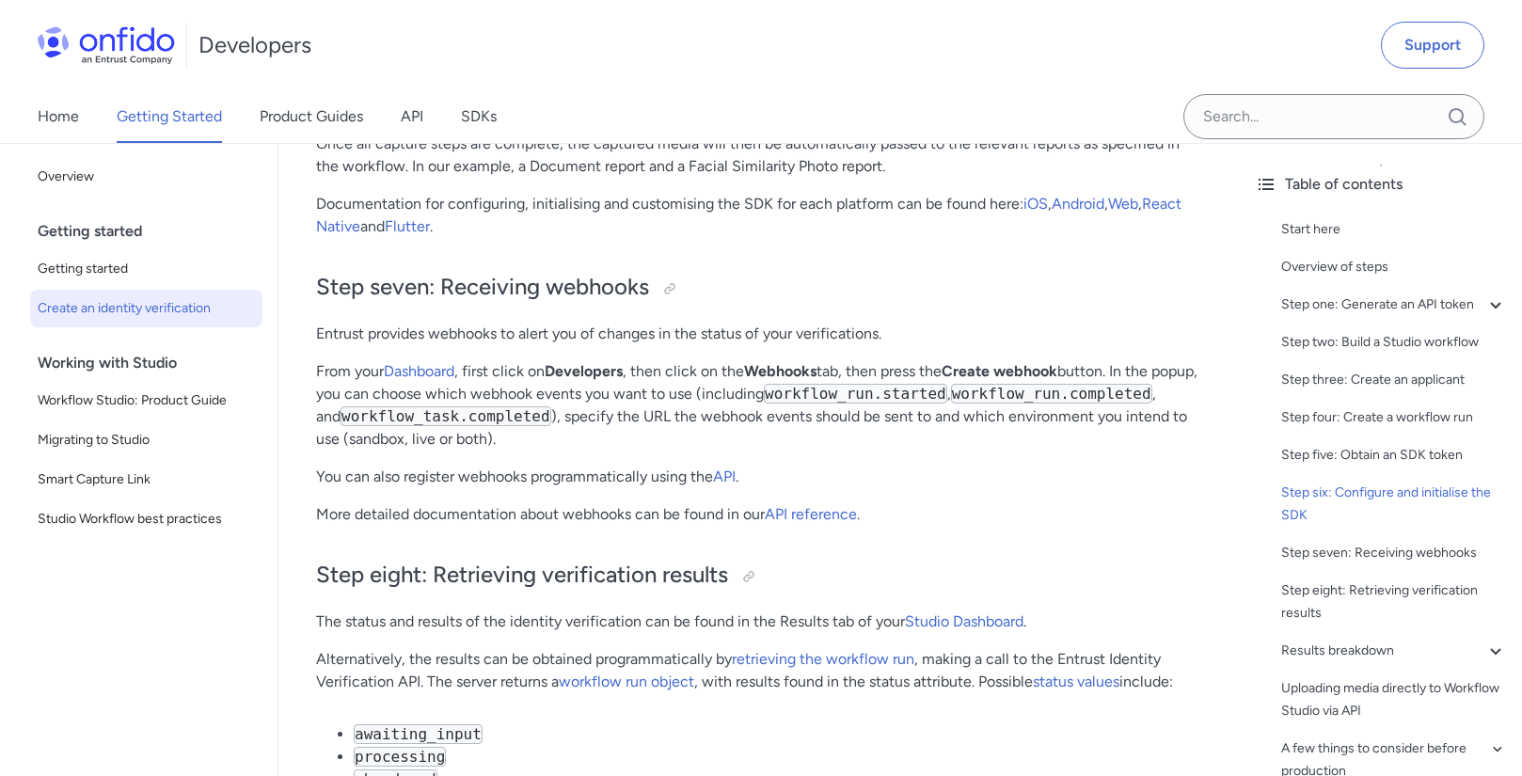
scroll to position [6412, 0]
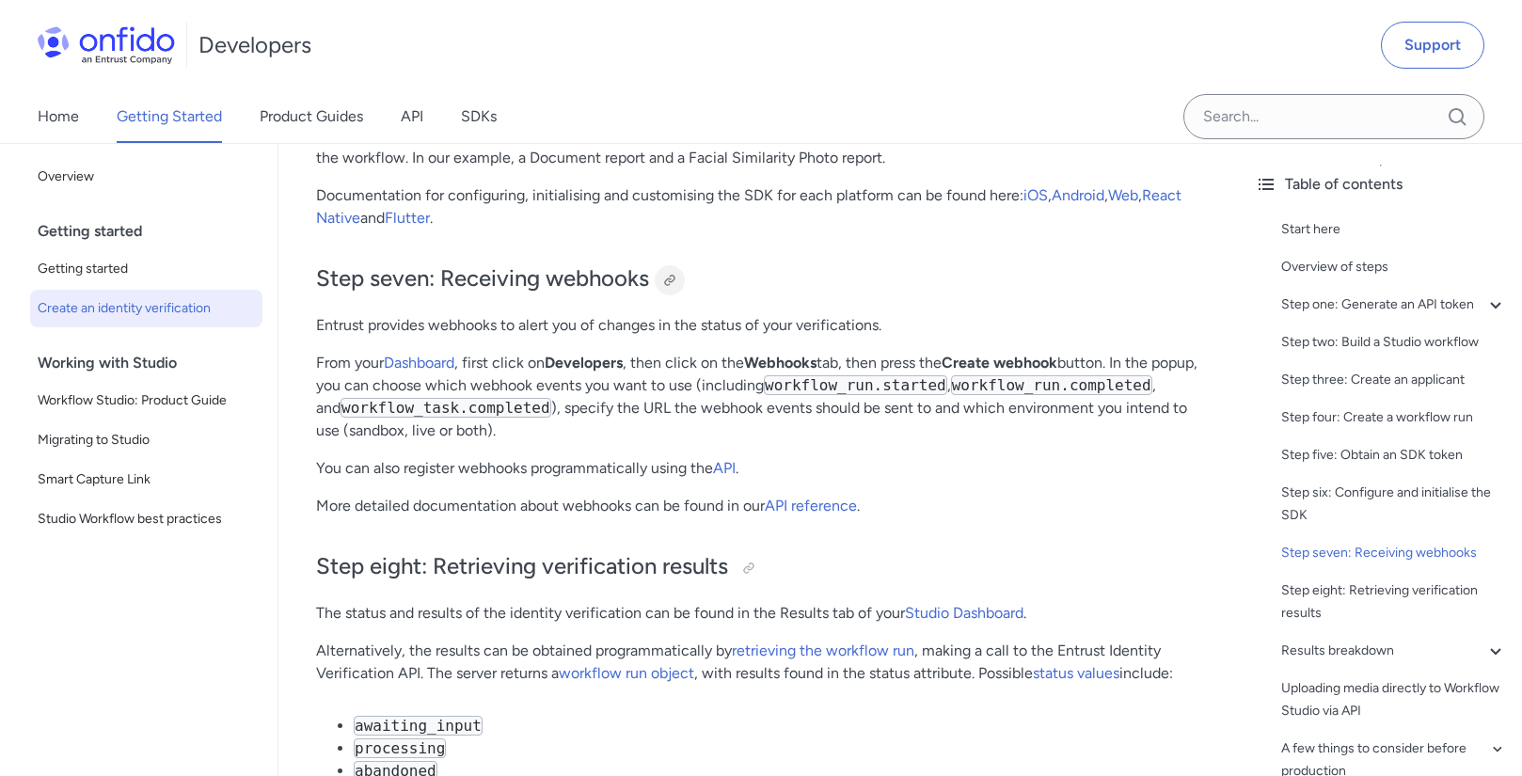
click at [669, 284] on div at bounding box center [669, 280] width 15 height 15
click at [668, 284] on div at bounding box center [669, 280] width 15 height 15
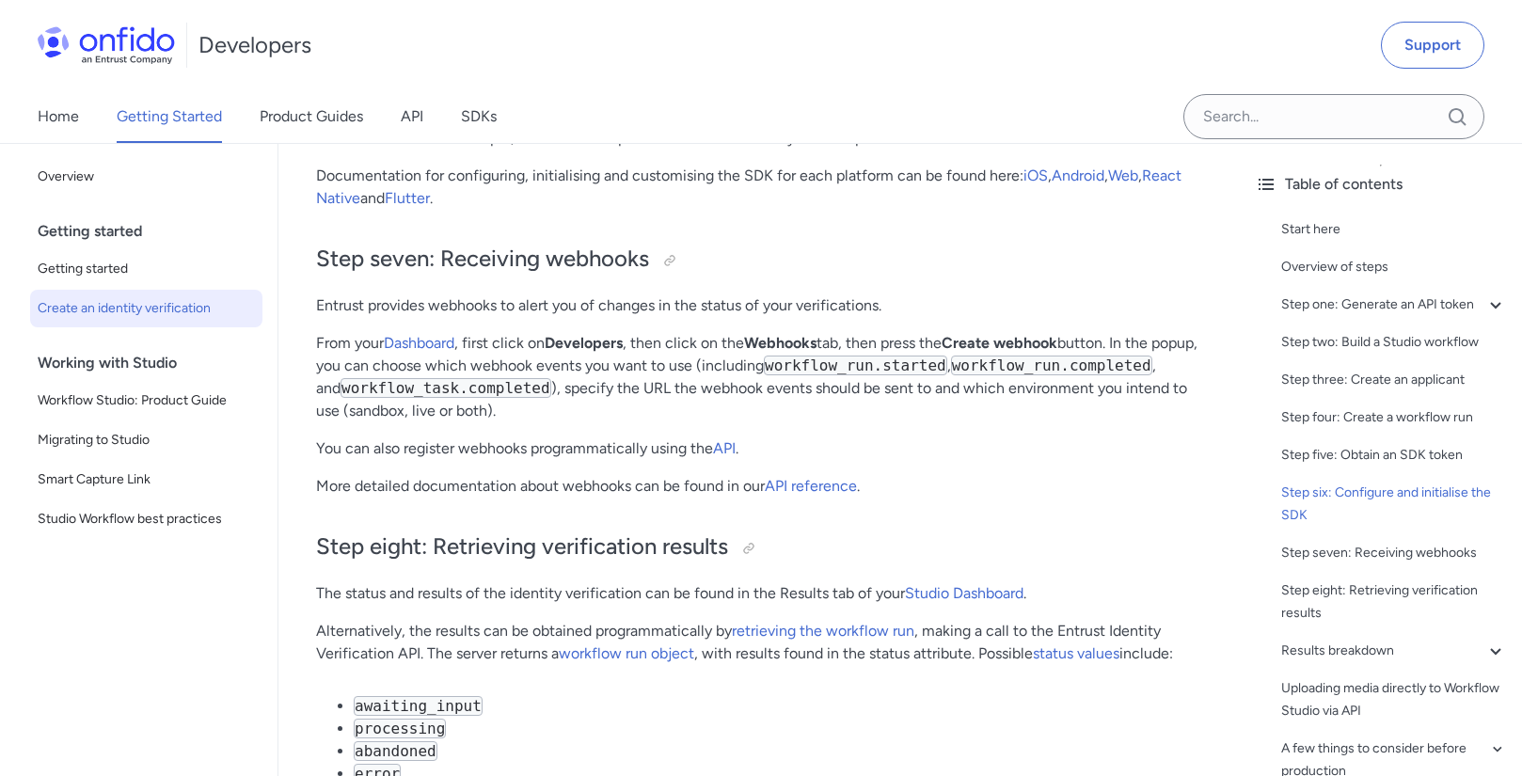
scroll to position [6432, 0]
